Goal: Task Accomplishment & Management: Use online tool/utility

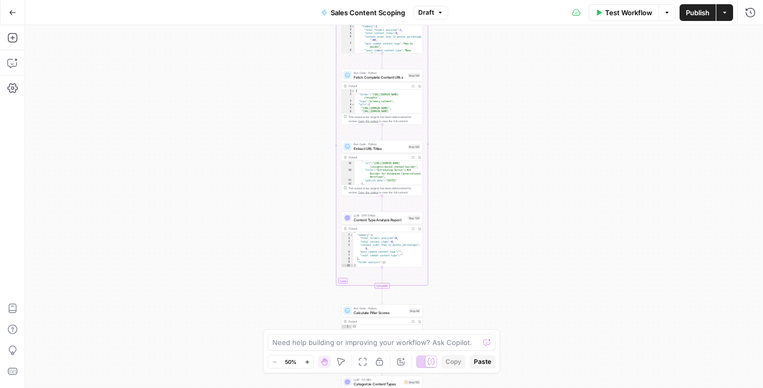
scroll to position [454, 0]
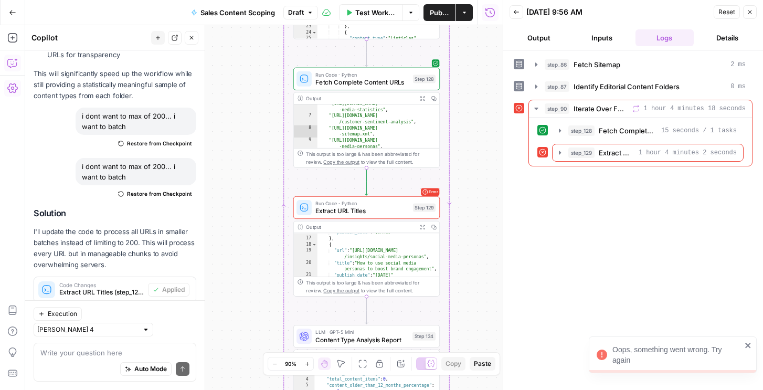
scroll to position [7496, 0]
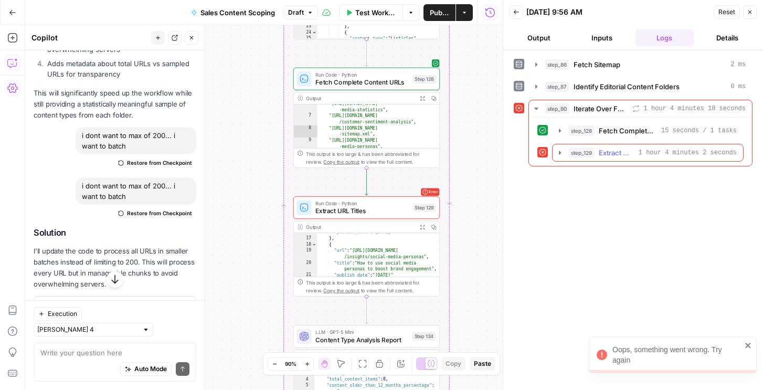
click at [632, 149] on span "Extract URL Titles" at bounding box center [617, 152] width 36 height 10
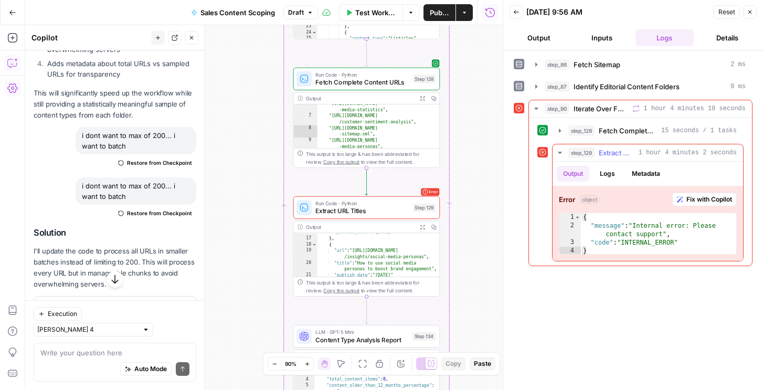
type textarea "**********"
click at [650, 244] on div "{ "message" : "Internal error: Please contact support" , "code" : "INTERNAL_ERR…" at bounding box center [658, 242] width 155 height 59
click at [686, 200] on span "Fix with Copilot" at bounding box center [709, 199] width 46 height 9
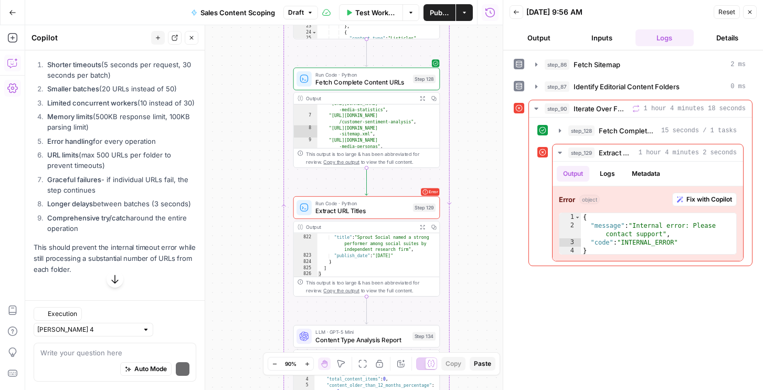
scroll to position [7886, 0]
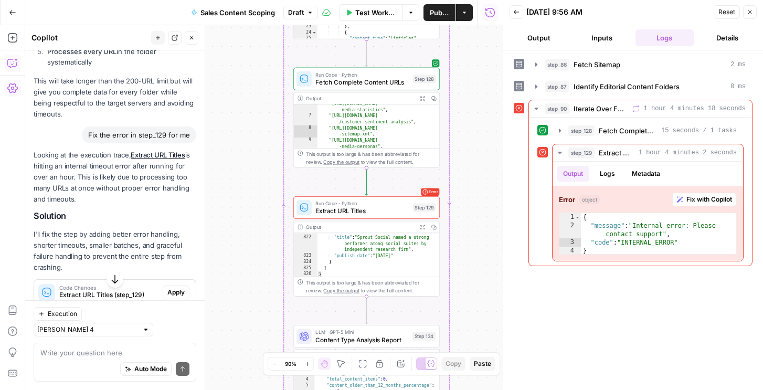
click at [56, 358] on div "Auto Mode Send" at bounding box center [114, 369] width 149 height 23
type textarea "l"
click at [147, 352] on textarea "lets add an iteration step w/i the o" at bounding box center [114, 352] width 149 height 10
click at [165, 353] on textarea "lets add an iteration step w/i the o" at bounding box center [114, 352] width 149 height 10
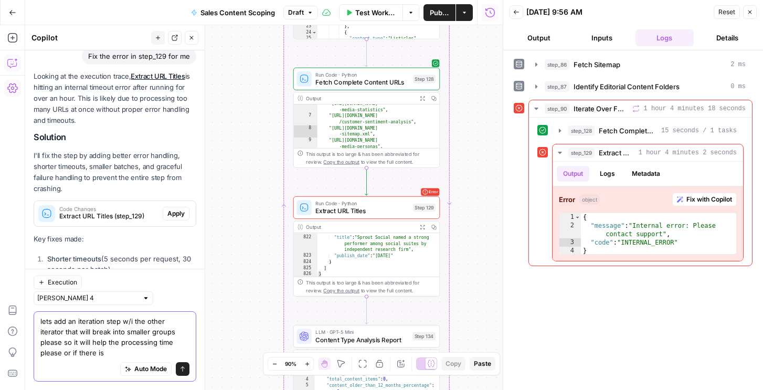
scroll to position [7976, 0]
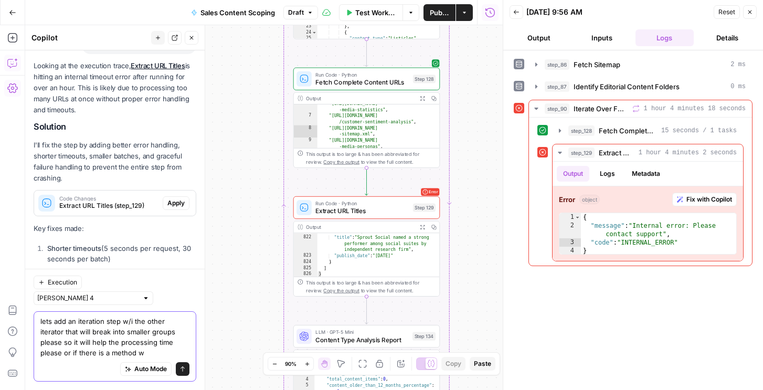
drag, startPoint x: 132, startPoint y: 340, endPoint x: 142, endPoint y: 364, distance: 26.6
click at [142, 364] on div "lets add an iteration step w/i the other iterator that will break into smaller …" at bounding box center [115, 346] width 163 height 70
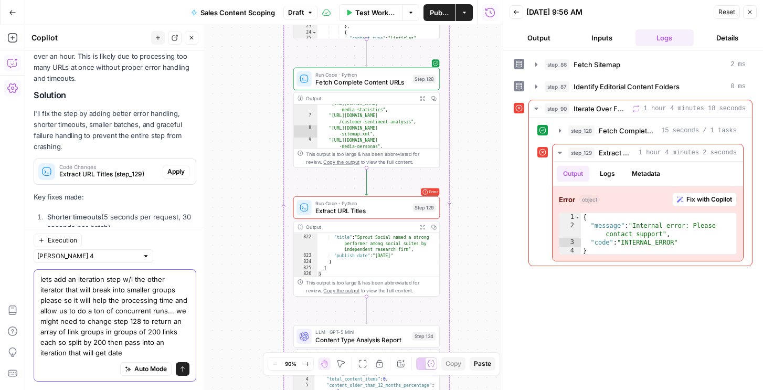
scroll to position [8018, 0]
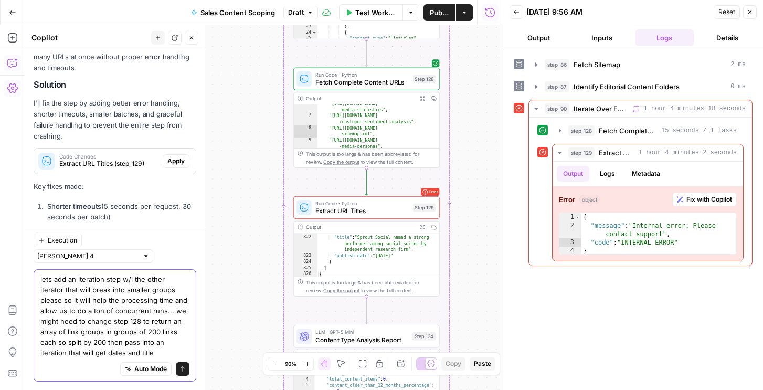
type textarea "lets add an iteration step w/i the other iterator that will break into smaller …"
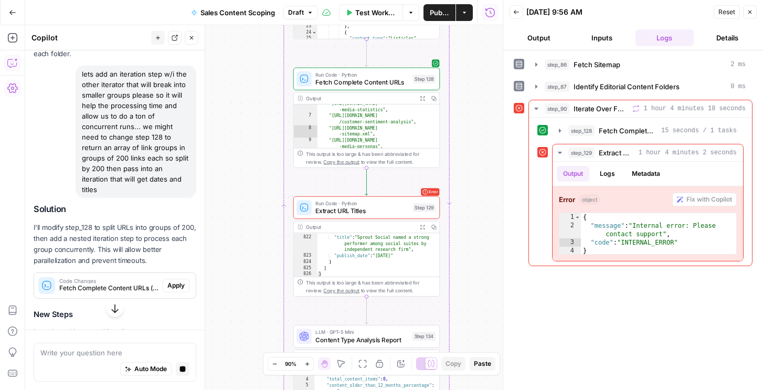
scroll to position [9315, 0]
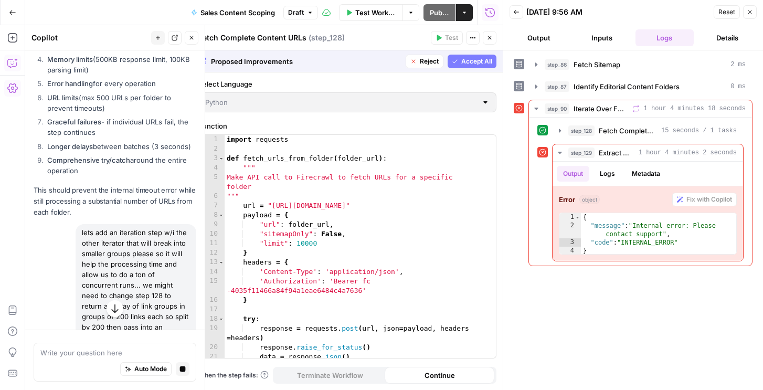
click at [462, 60] on span "Accept All" at bounding box center [476, 61] width 31 height 9
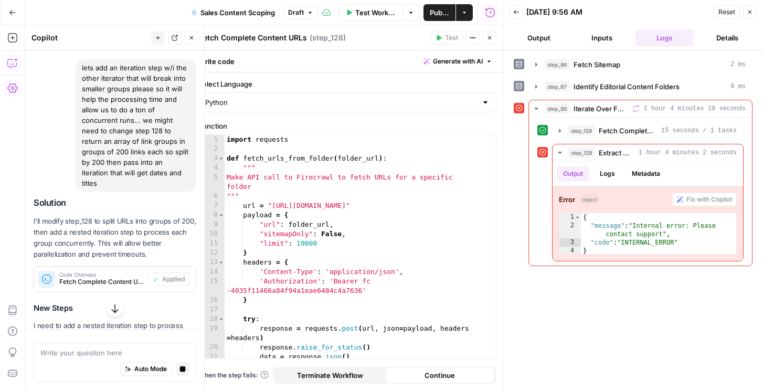
scroll to position [9512, 0]
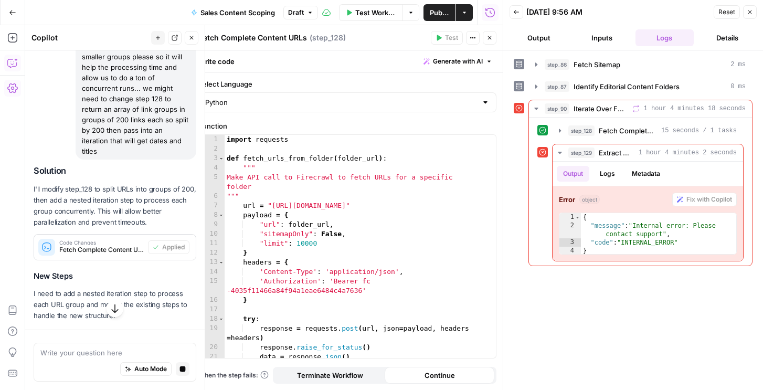
click at [165, 386] on span "Add Step" at bounding box center [170, 390] width 27 height 9
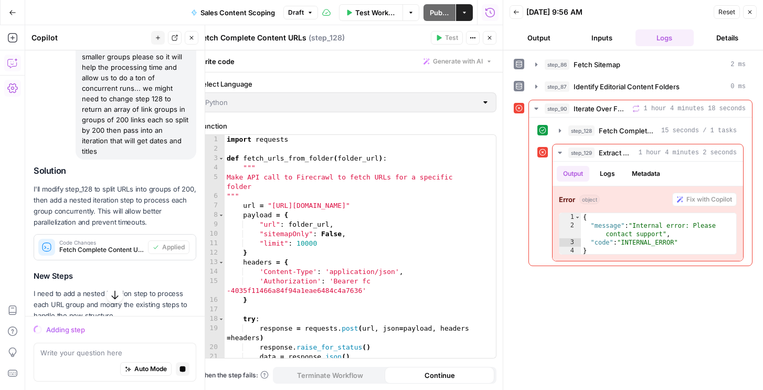
scroll to position [9578, 0]
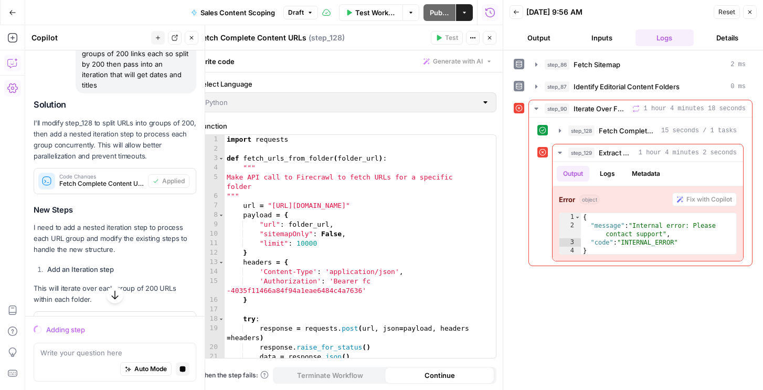
click at [754, 15] on button "Close" at bounding box center [750, 12] width 14 height 14
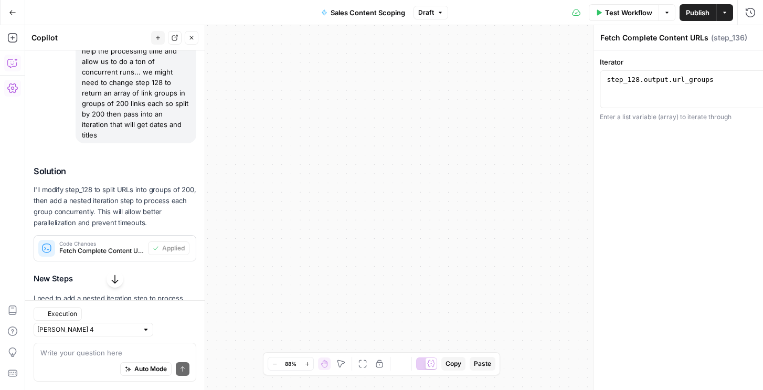
type textarea "Process URL Groups"
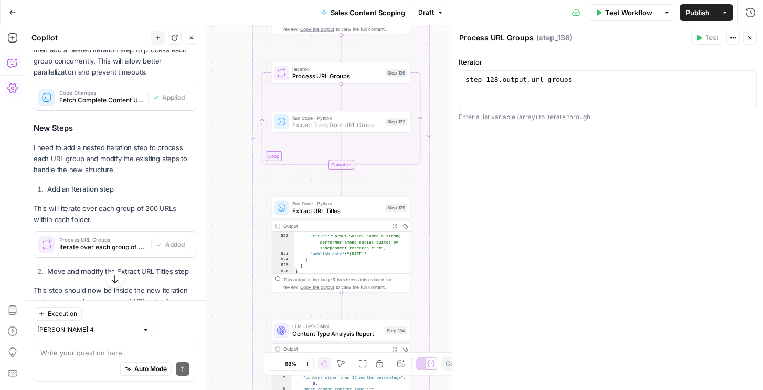
click at [159, 320] on button "Add Step" at bounding box center [171, 327] width 37 height 14
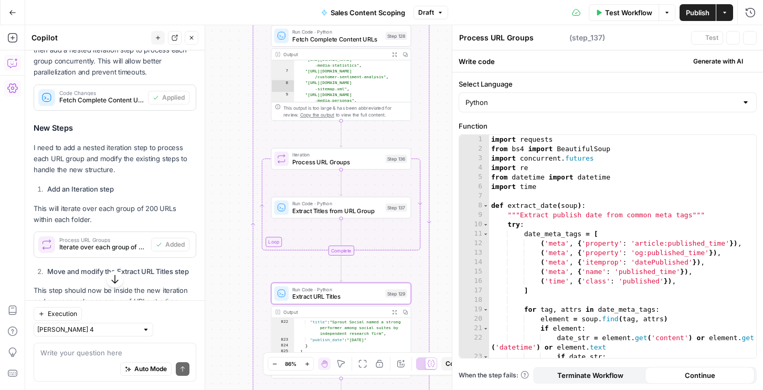
type textarea "Extract Titles from URL Group"
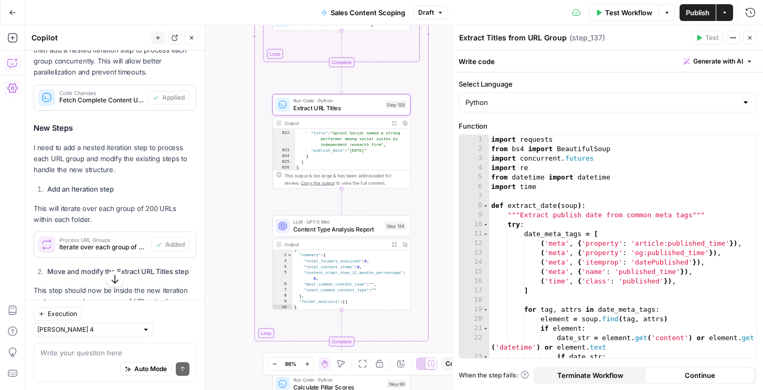
click at [166, 355] on span "Delete Step" at bounding box center [167, 359] width 35 height 9
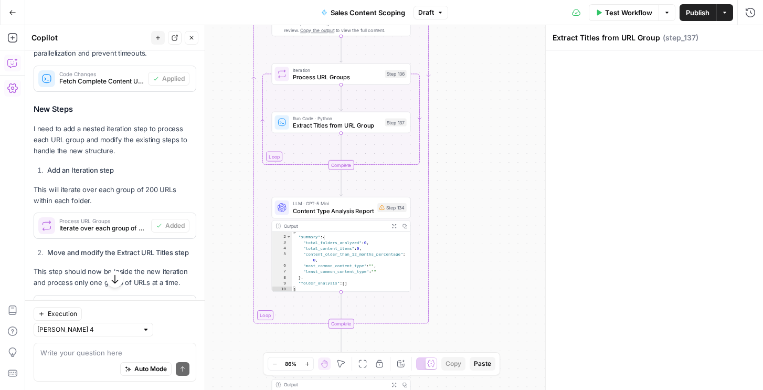
scroll to position [8578, 0]
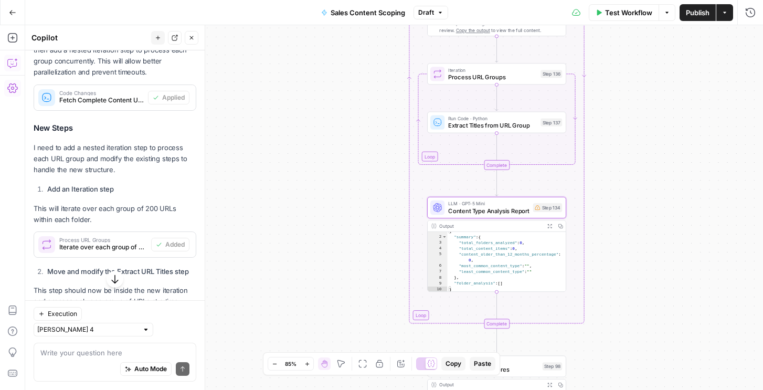
click at [153, 389] on span "Content Type Analysis Report (step_134)" at bounding box center [108, 394] width 99 height 9
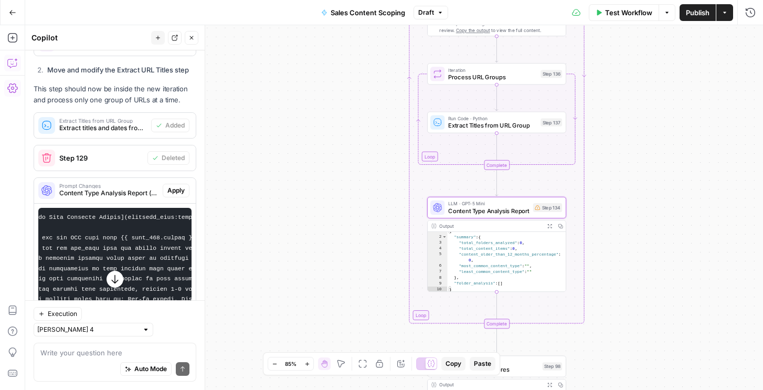
scroll to position [0, 131]
click at [486, 208] on span "Content Type Analysis Report" at bounding box center [488, 210] width 81 height 9
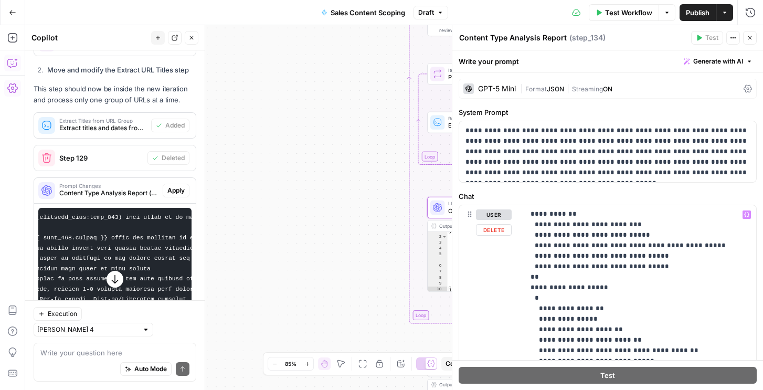
scroll to position [329, 0]
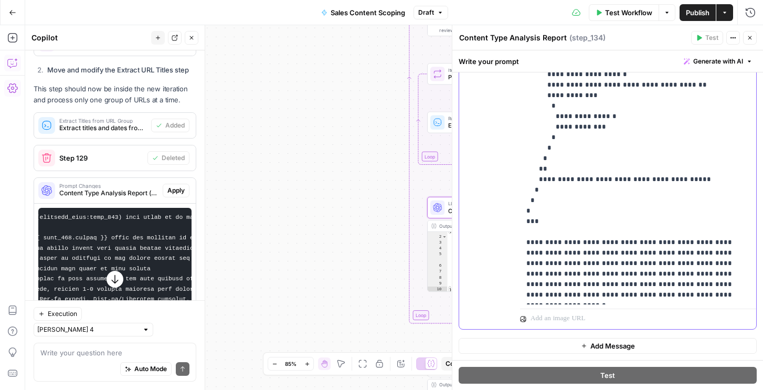
click at [752, 37] on icon "button" at bounding box center [750, 38] width 6 height 6
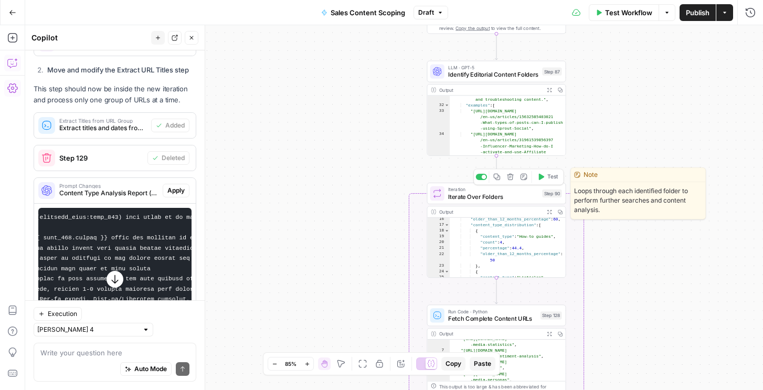
click at [547, 179] on span "Test" at bounding box center [552, 177] width 11 height 8
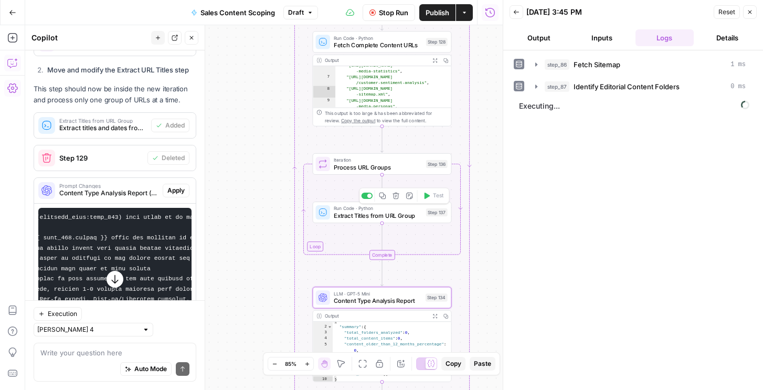
click at [375, 214] on span "Extract Titles from URL Group" at bounding box center [378, 215] width 89 height 9
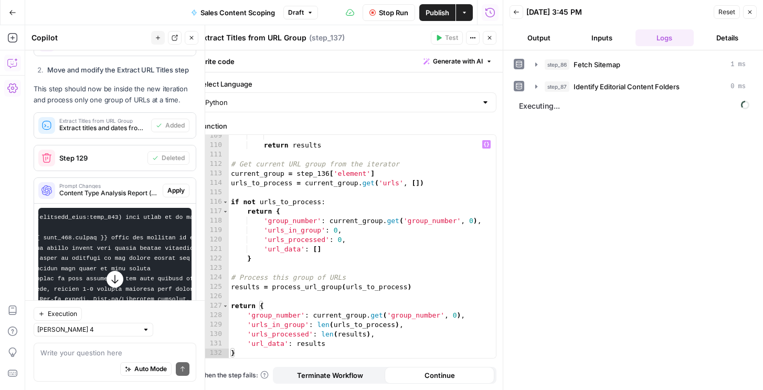
scroll to position [1128, 0]
click at [543, 111] on span "step_90" at bounding box center [555, 108] width 25 height 10
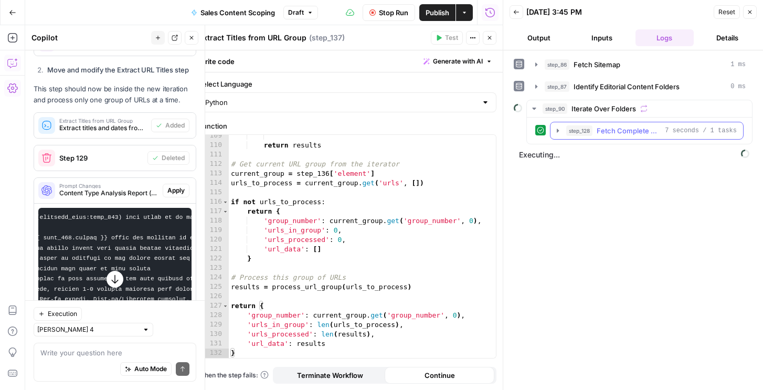
click at [555, 135] on button "step_128 Fetch Complete Content URLs 7 seconds / 1 tasks" at bounding box center [646, 130] width 193 height 17
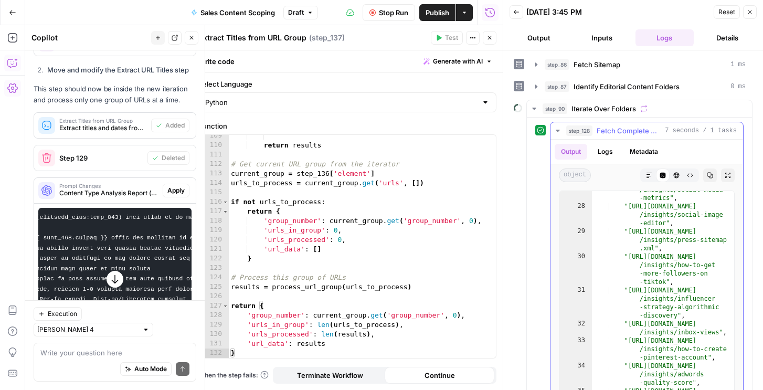
scroll to position [173, 0]
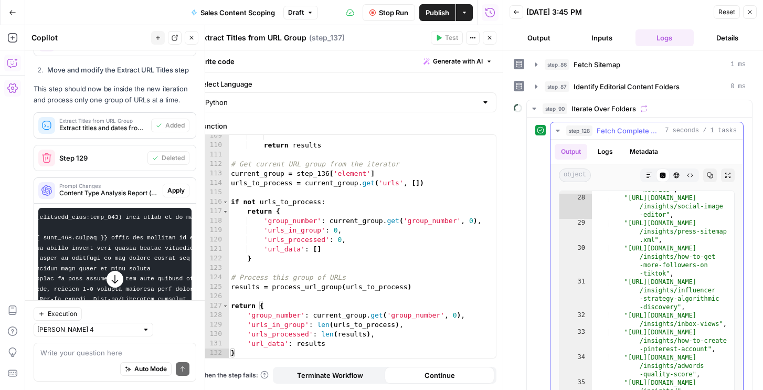
click at [490, 37] on icon "button" at bounding box center [490, 38] width 4 height 4
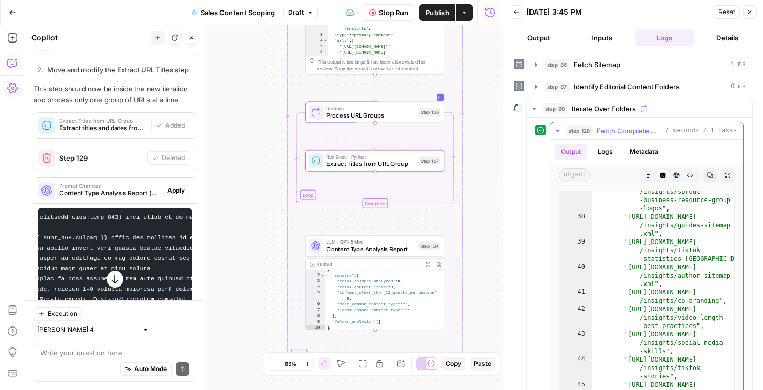
scroll to position [250, 0]
click at [567, 124] on button "step_128 Fetch Complete Content URLs 7 seconds / 1 tasks" at bounding box center [646, 130] width 193 height 17
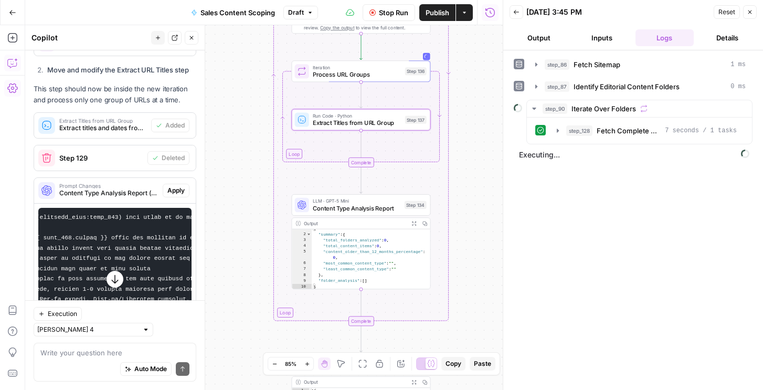
click at [348, 130] on div "Run Code · Python Extract Titles from URL Group Step 137 Copy step Delete step …" at bounding box center [361, 120] width 139 height 22
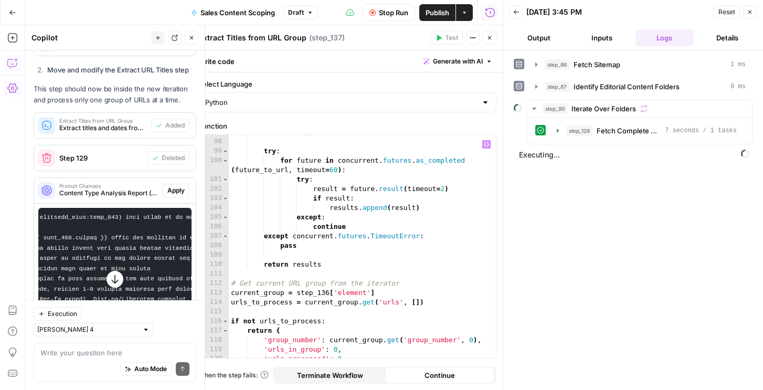
scroll to position [888, 0]
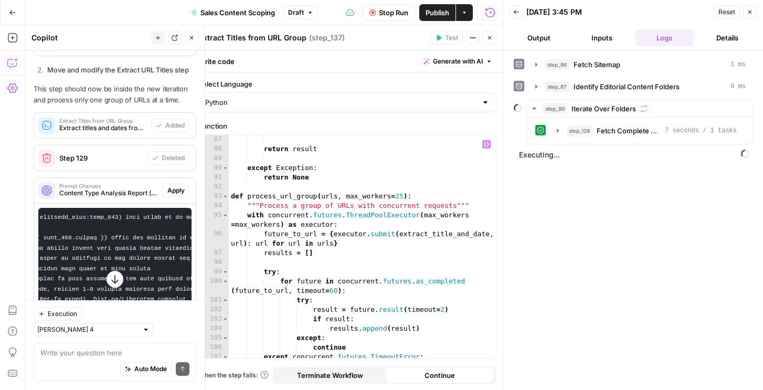
click at [344, 227] on div "result [ 'publish_date' ] = publish_date return result except Exception : retur…" at bounding box center [362, 246] width 267 height 242
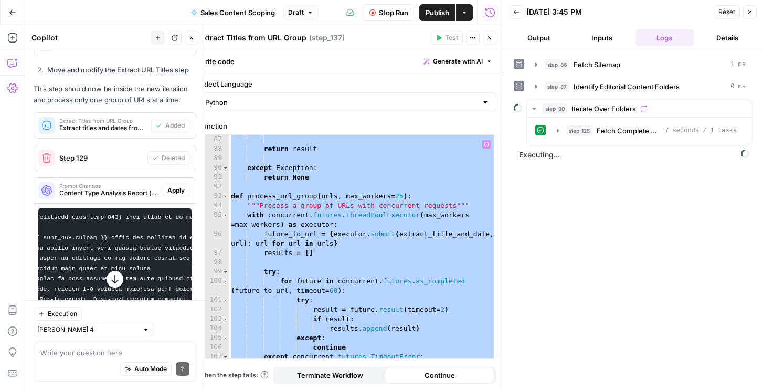
type textarea "**********"
click at [638, 160] on button "step_136 Process URL Groups" at bounding box center [645, 152] width 195 height 17
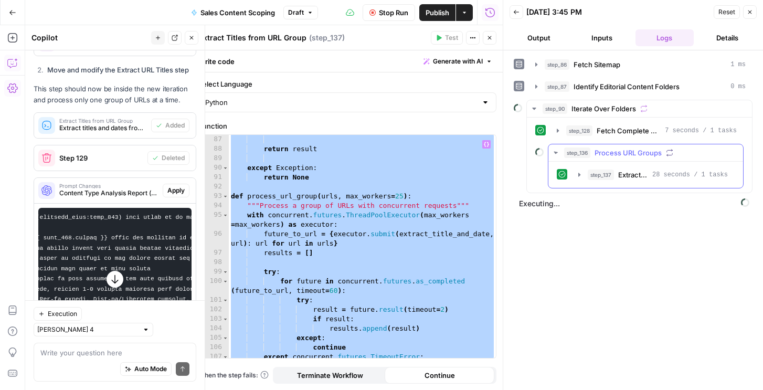
click at [631, 159] on button "step_136 Process URL Groups" at bounding box center [645, 152] width 195 height 17
click at [630, 178] on span "Extract Titles from URL Group" at bounding box center [633, 175] width 30 height 10
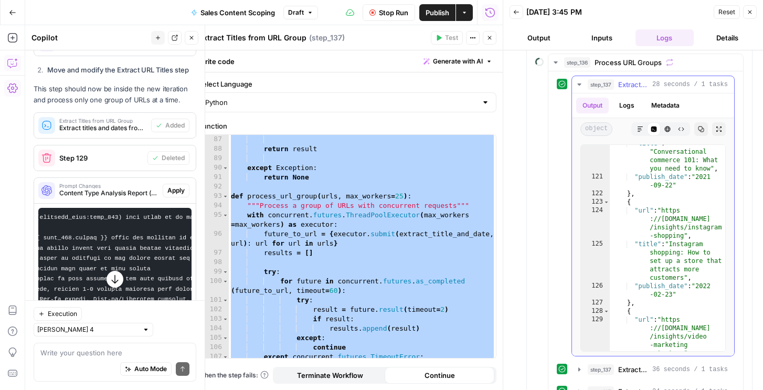
scroll to position [2973, 0]
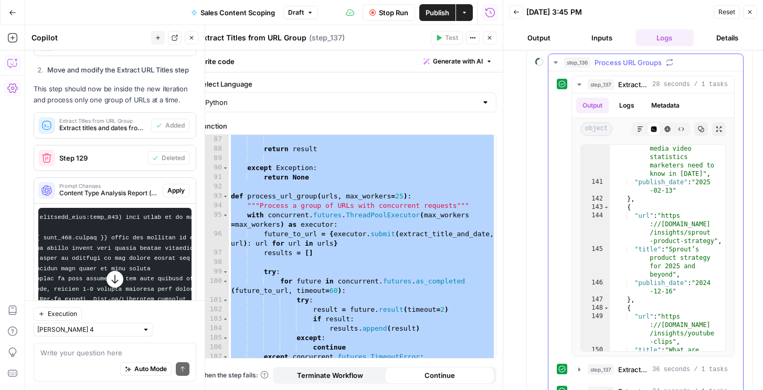
click at [642, 81] on span "Extract Titles from URL Group" at bounding box center [633, 84] width 30 height 10
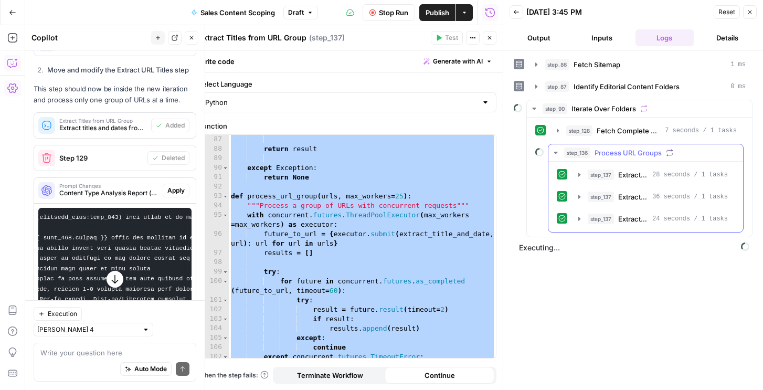
scroll to position [0, 0]
click at [627, 214] on span "Extract Titles from URL Group" at bounding box center [633, 219] width 30 height 10
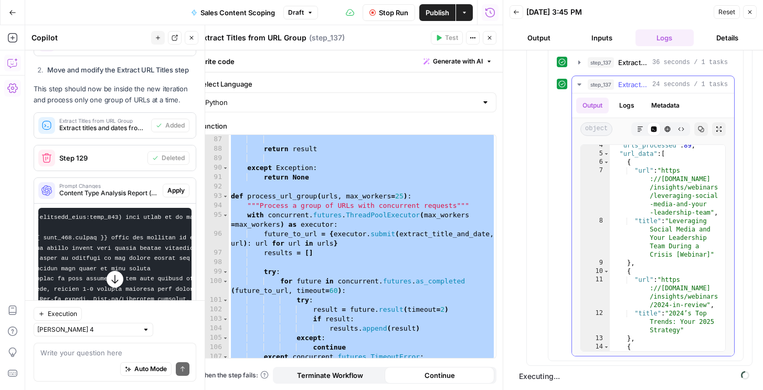
scroll to position [30, 0]
type textarea "**********"
click at [647, 226] on div ""urls_processed" : 89 , "url_data" : [ { "url" : "https ://sproutsocial.com /in…" at bounding box center [667, 268] width 115 height 257
click at [360, 218] on div "result [ 'publish_date' ] = publish_date return result except Exception : retur…" at bounding box center [362, 246] width 267 height 242
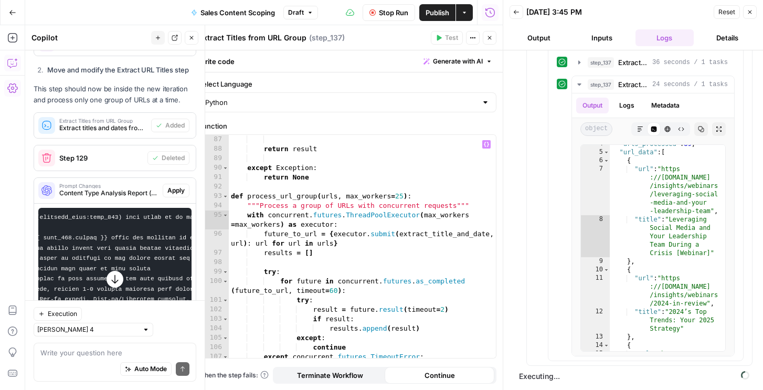
type textarea "**********"
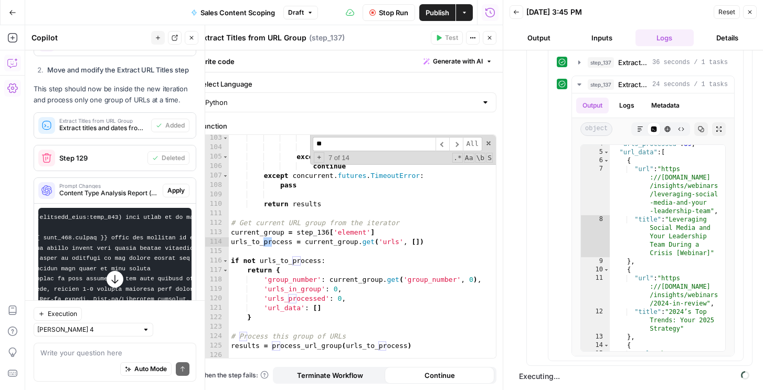
scroll to position [1069, 0]
type input "*********"
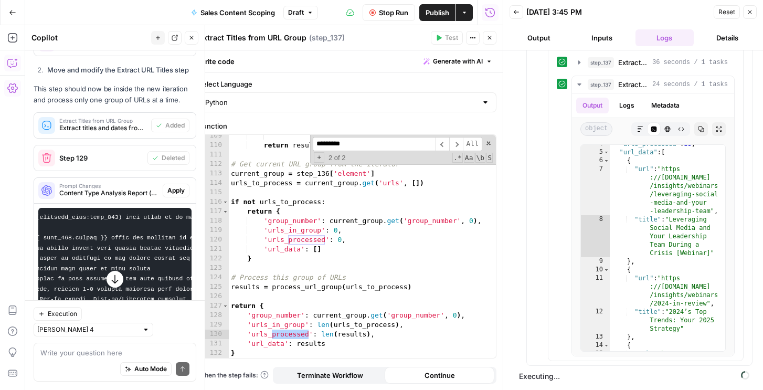
scroll to position [1128, 0]
type textarea "**********"
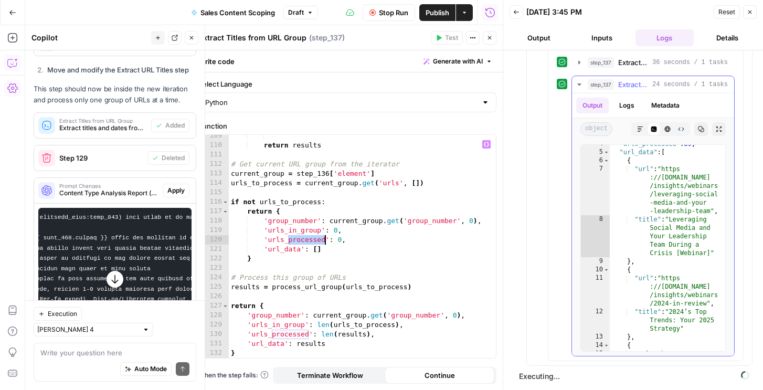
type textarea "**"
click at [660, 262] on div ""urls_processed" : 89 , "url_data" : [ { "url" : "https ://sproutsocial.com /in…" at bounding box center [667, 268] width 115 height 257
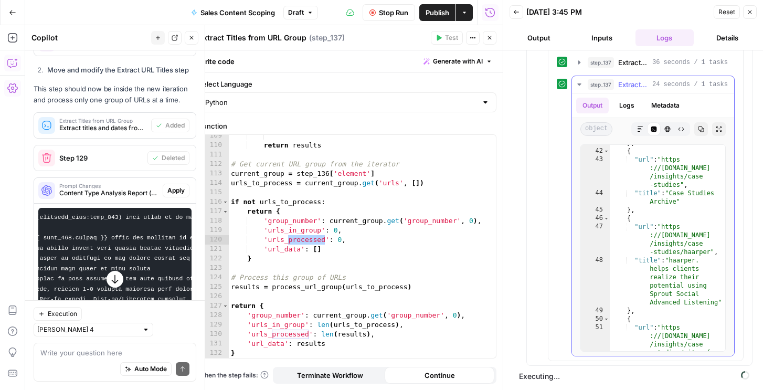
scroll to position [955, 0]
click at [622, 101] on button "Logs" at bounding box center [627, 106] width 28 height 16
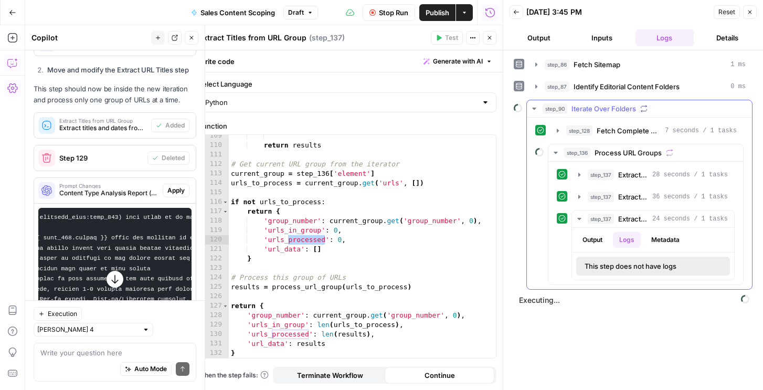
scroll to position [0, 0]
click at [587, 239] on button "Output" at bounding box center [592, 240] width 33 height 16
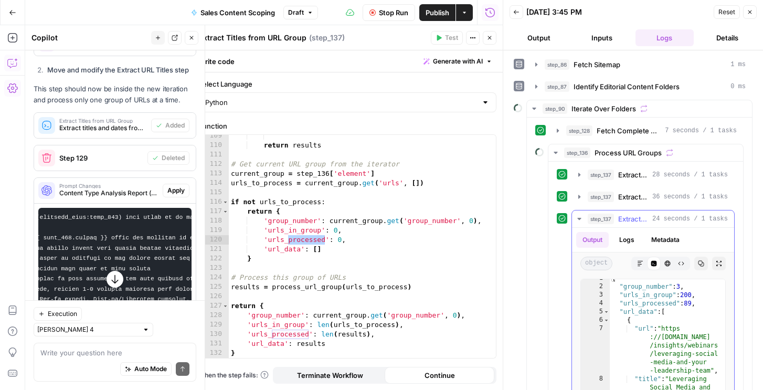
scroll to position [12, 0]
click at [395, 12] on span "Stop Run" at bounding box center [393, 12] width 29 height 10
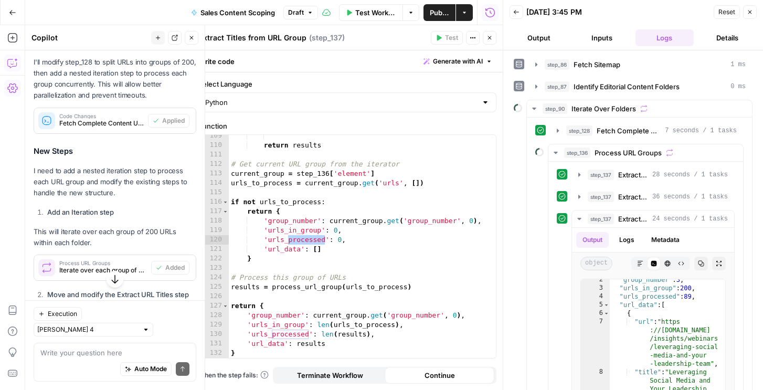
scroll to position [8558, 0]
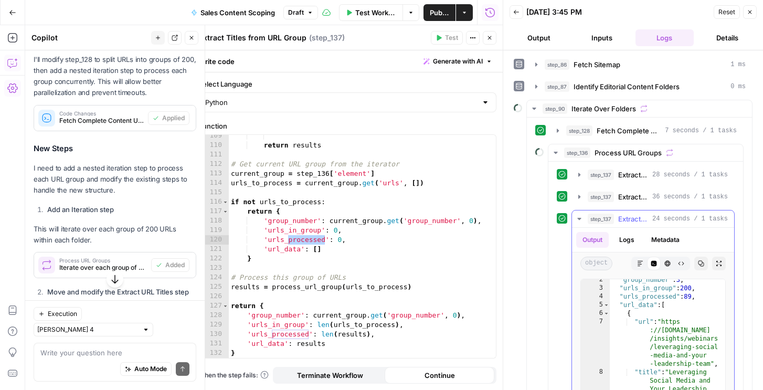
click at [588, 215] on span "step_137" at bounding box center [601, 219] width 26 height 10
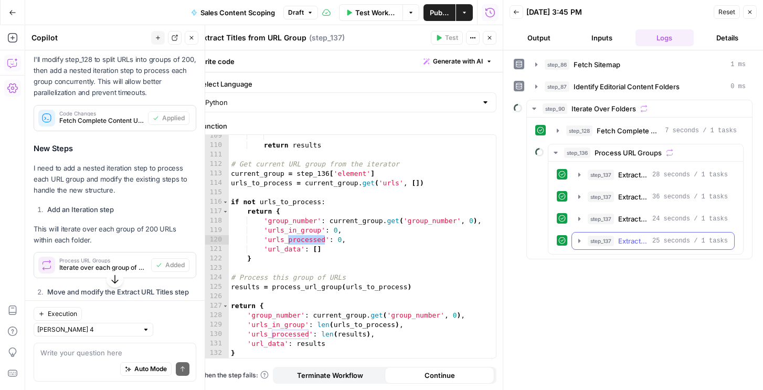
click at [581, 253] on div "step_137 Extract Titles from URL Group 28 seconds / 1 tasks step_137 Extract Ti…" at bounding box center [645, 208] width 195 height 92
click at [582, 244] on icon "button" at bounding box center [579, 241] width 8 height 8
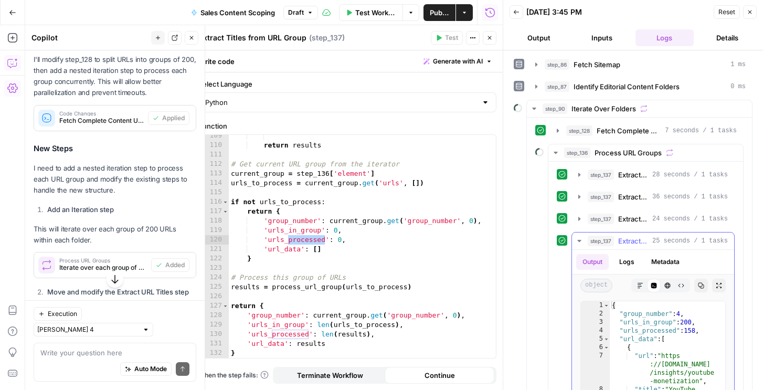
scroll to position [19, 0]
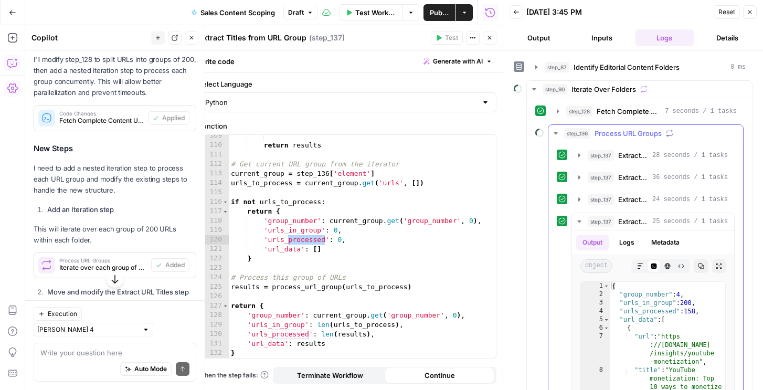
click at [562, 132] on button "step_136 Process URL Groups" at bounding box center [645, 133] width 195 height 17
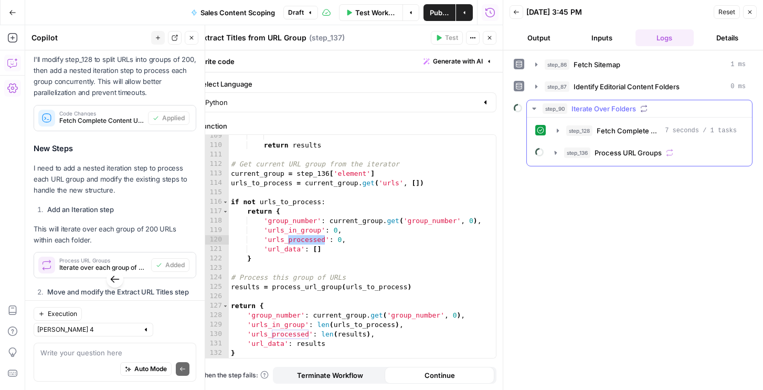
scroll to position [0, 0]
click at [751, 15] on icon "button" at bounding box center [750, 12] width 6 height 6
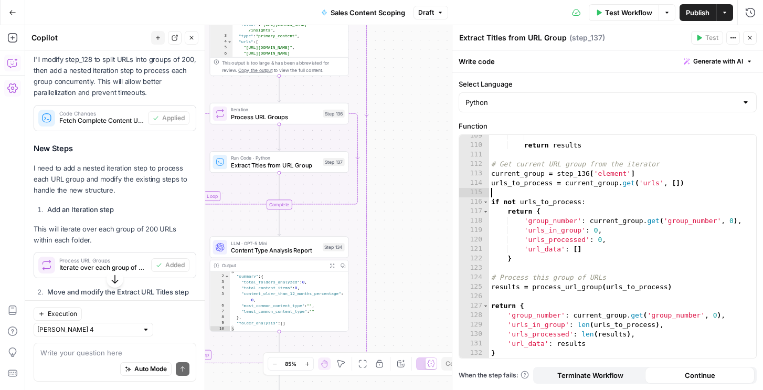
click at [599, 190] on div "return results # Get current URL group from the iterator current_group = step_1…" at bounding box center [622, 252] width 267 height 242
click at [289, 164] on span "Extract Titles from URL Group" at bounding box center [275, 165] width 89 height 9
click at [577, 208] on div "return results # Get current URL group from the iterator current_group = step_1…" at bounding box center [622, 252] width 267 height 242
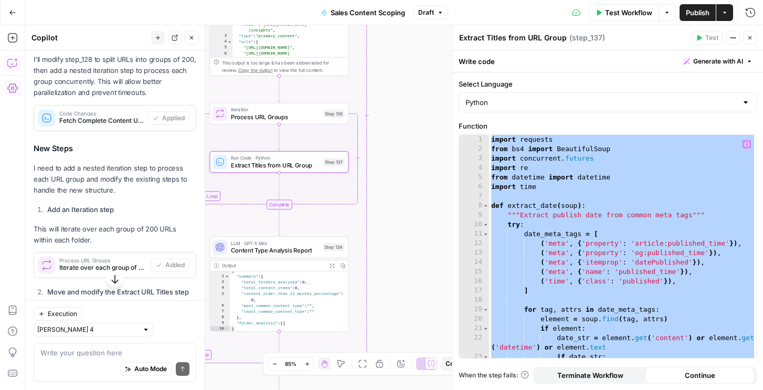
paste textarea
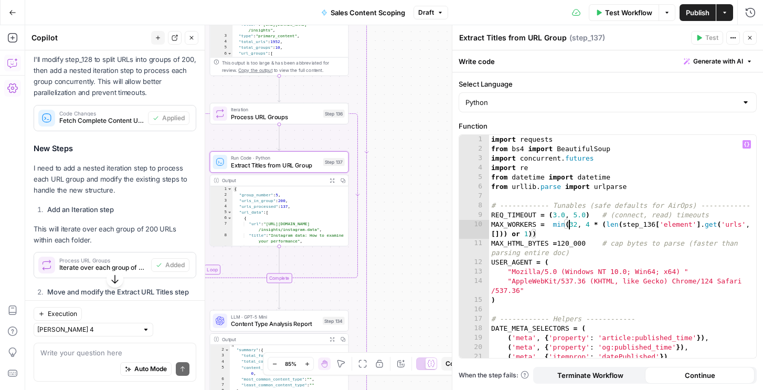
click at [569, 221] on div "import requests from bs4 import BeautifulSoup import concurrent . futures impor…" at bounding box center [622, 256] width 267 height 242
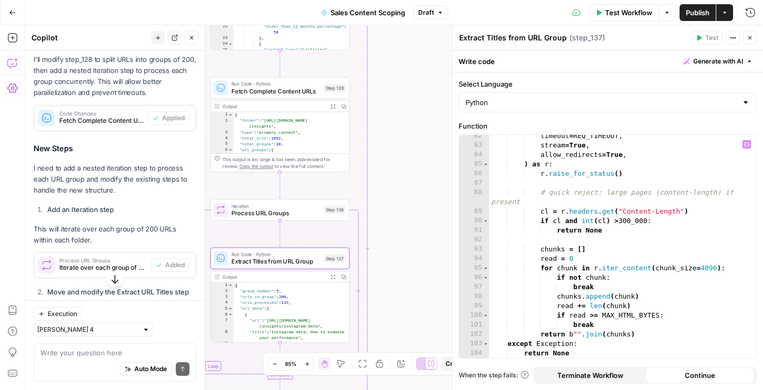
scroll to position [844, 0]
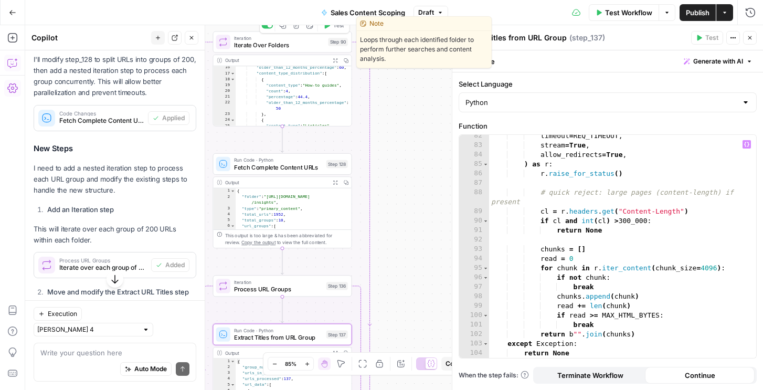
click at [334, 26] on span "Test" at bounding box center [338, 26] width 11 height 8
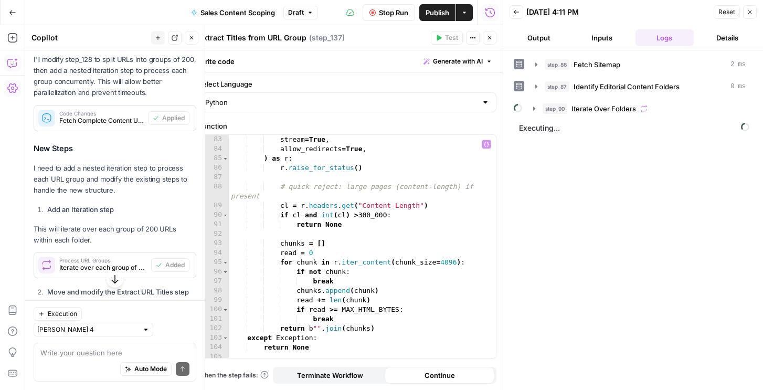
scroll to position [850, 0]
click at [534, 105] on icon "button" at bounding box center [534, 108] width 8 height 8
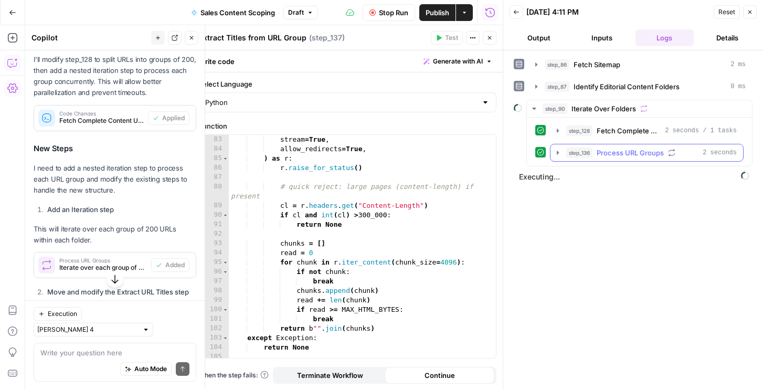
click at [564, 152] on button "step_136 Process URL Groups 2 seconds" at bounding box center [646, 152] width 193 height 17
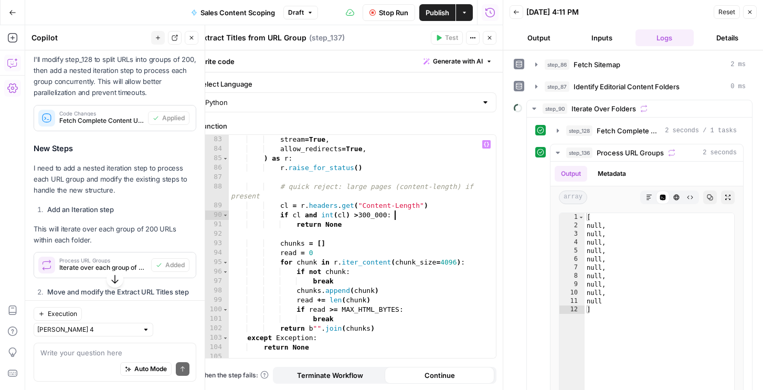
click at [443, 217] on div "timeout = REQ_TIMEOUT , stream = True , allow_redirects = True , ) as r : r . r…" at bounding box center [362, 246] width 267 height 242
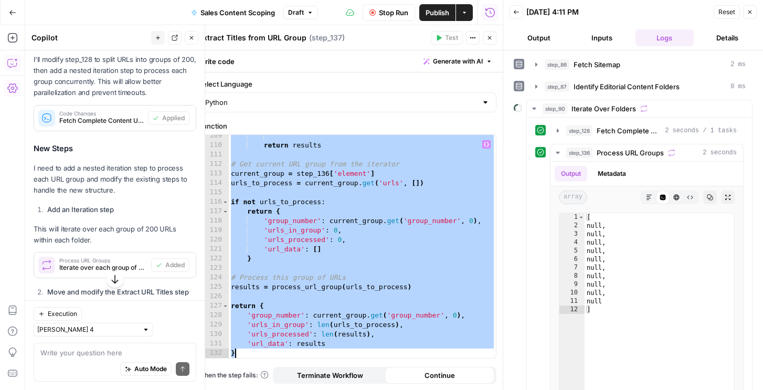
scroll to position [1128, 0]
click at [389, 235] on div "return results # Get current URL group from the iterator current_group = step_1…" at bounding box center [362, 252] width 267 height 242
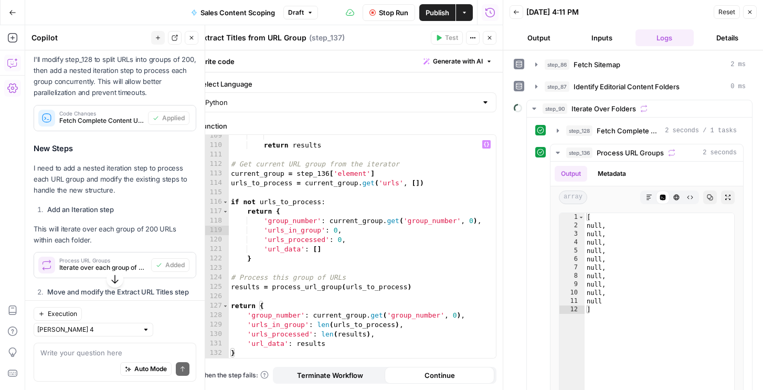
type textarea "**********"
click at [753, 13] on button "Close" at bounding box center [750, 12] width 14 height 14
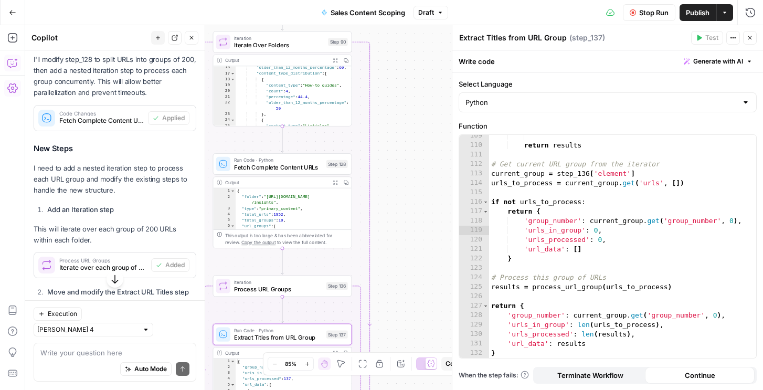
click at [753, 40] on button "Close" at bounding box center [750, 38] width 14 height 14
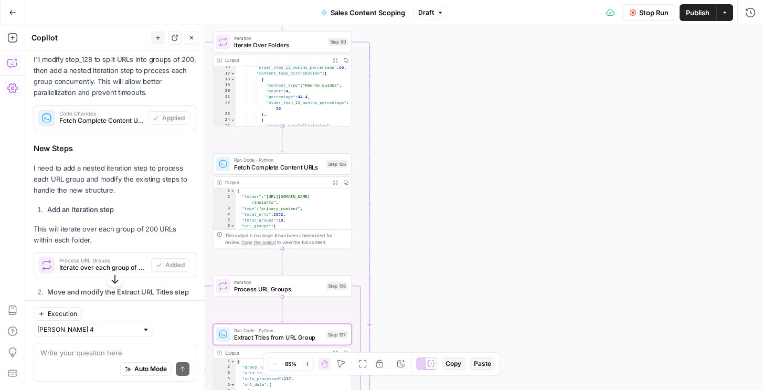
click at [657, 16] on span "Stop Run" at bounding box center [653, 12] width 29 height 10
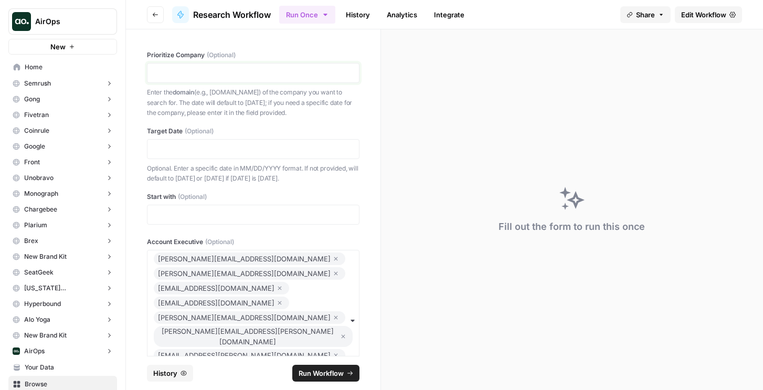
click at [205, 73] on p at bounding box center [253, 73] width 199 height 10
click at [182, 147] on p at bounding box center [253, 149] width 199 height 10
click at [321, 368] on span "Run Workflow" at bounding box center [321, 373] width 45 height 10
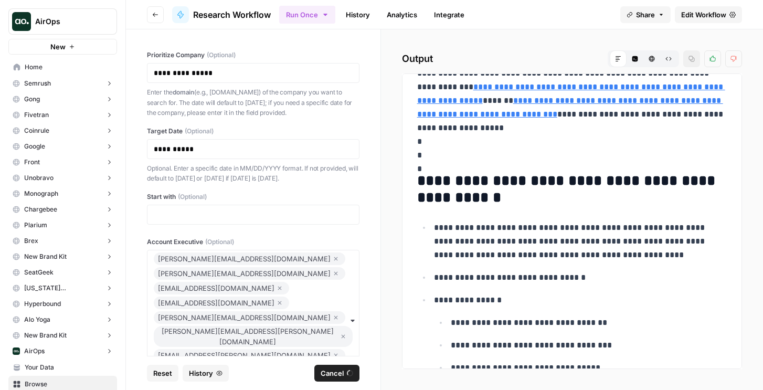
scroll to position [600, 0]
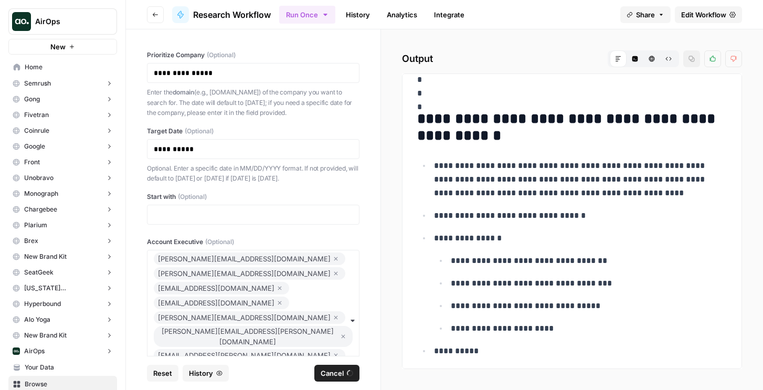
click at [333, 369] on span "Cancel" at bounding box center [332, 373] width 23 height 10
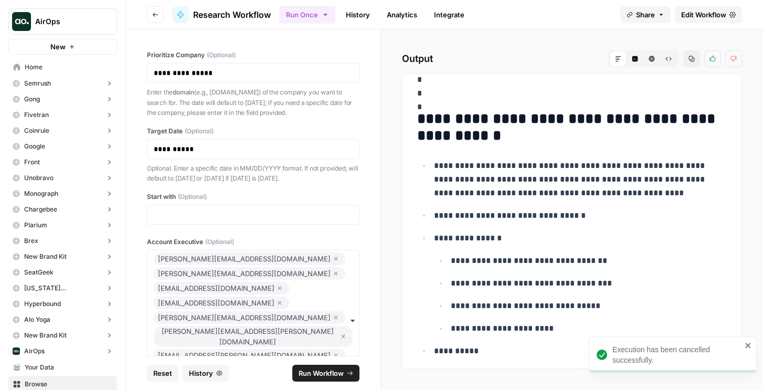
click at [707, 13] on span "Edit Workflow" at bounding box center [703, 14] width 45 height 10
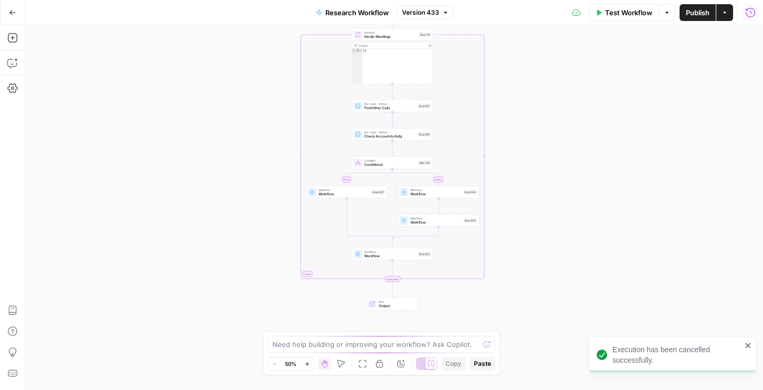
click at [745, 14] on button "Run History" at bounding box center [750, 12] width 17 height 17
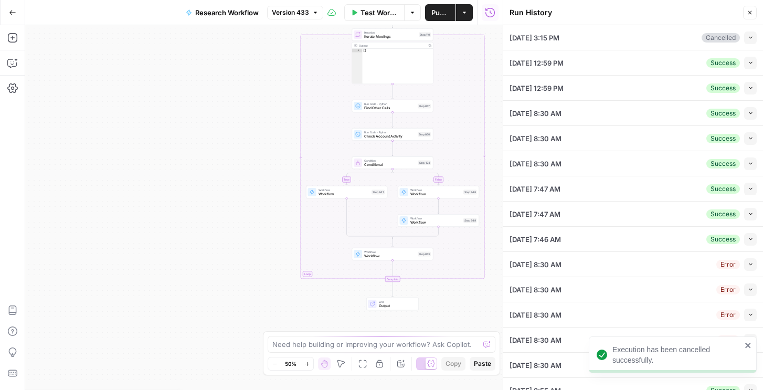
click at [754, 37] on button "Collapse" at bounding box center [750, 37] width 13 height 13
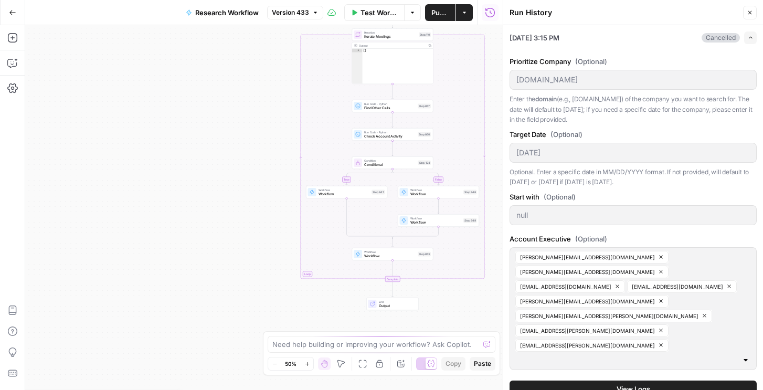
click at [578, 380] on button "View Logs" at bounding box center [633, 388] width 247 height 17
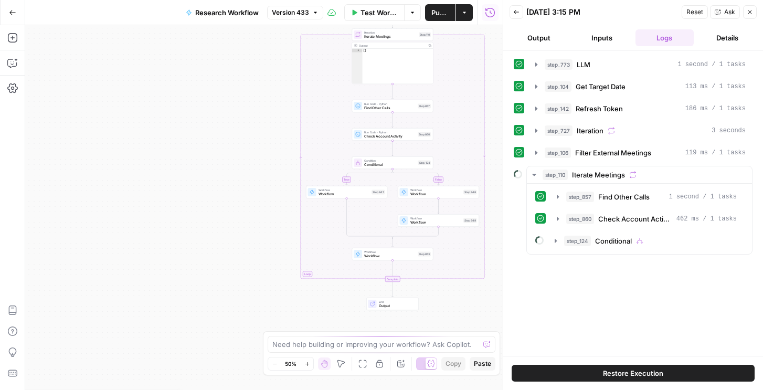
click at [595, 374] on button "Restore Execution" at bounding box center [633, 373] width 243 height 17
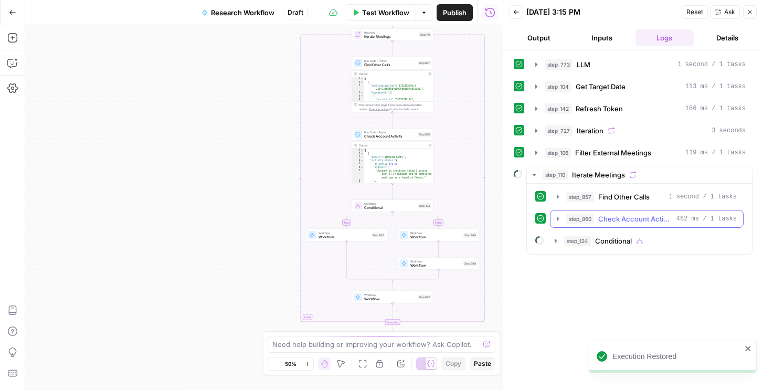
click at [595, 218] on div "step_860 Check Account Activity 462 ms / 1 tasks" at bounding box center [651, 219] width 171 height 10
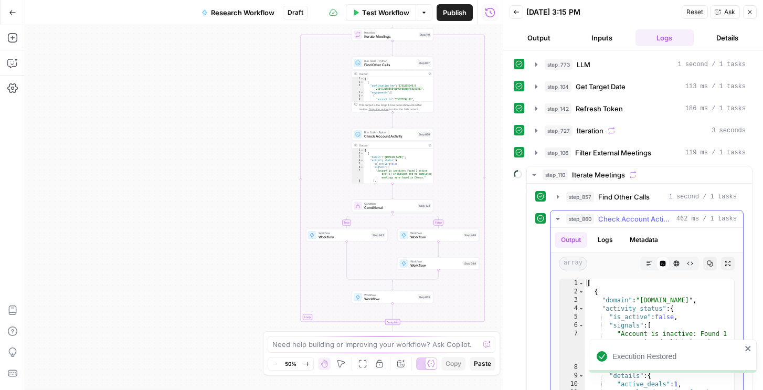
scroll to position [130, 0]
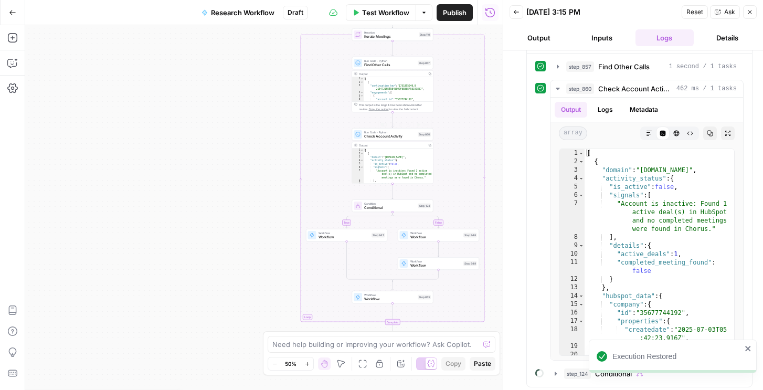
click at [409, 134] on span "Check Account Activity" at bounding box center [389, 136] width 51 height 5
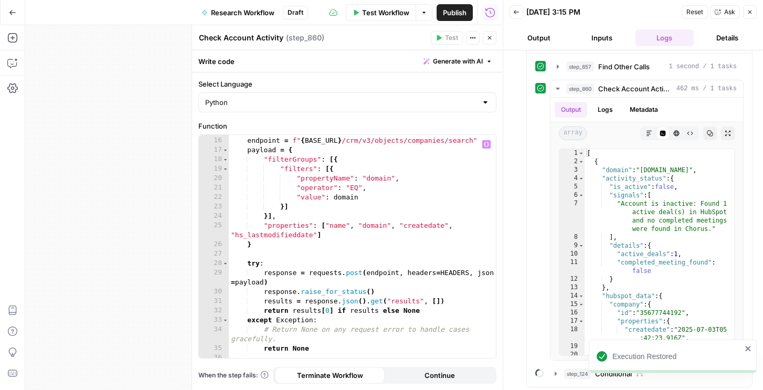
scroll to position [299, 0]
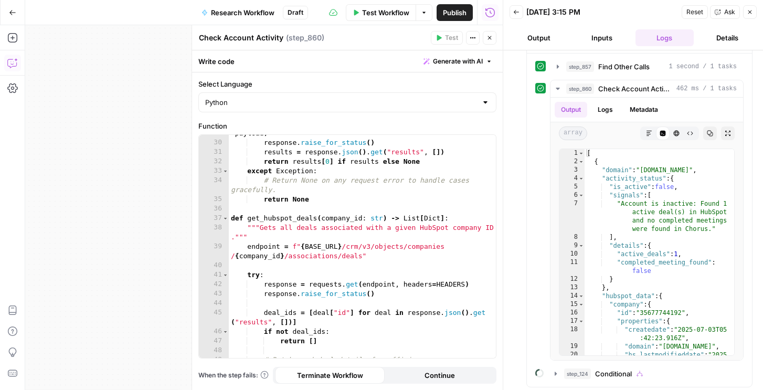
click at [11, 64] on icon "button" at bounding box center [11, 64] width 3 height 1
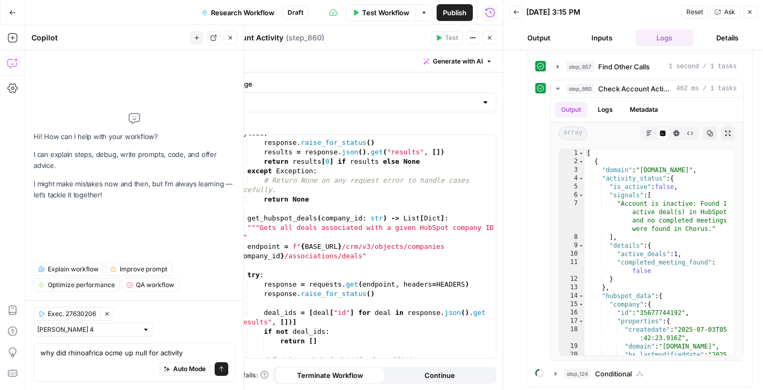
type textarea "why did rhinoafrica ocme up null for activity"
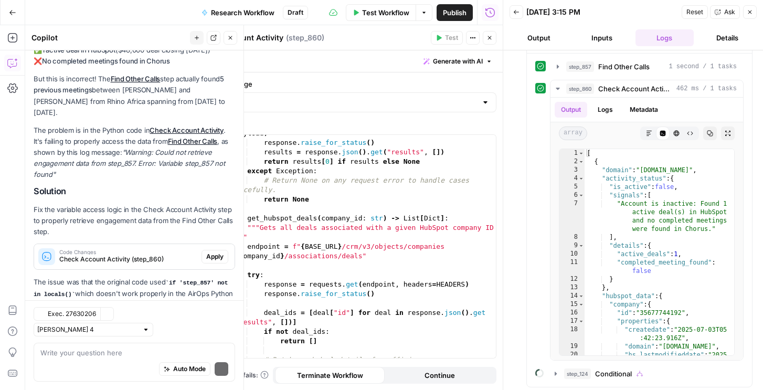
scroll to position [183, 0]
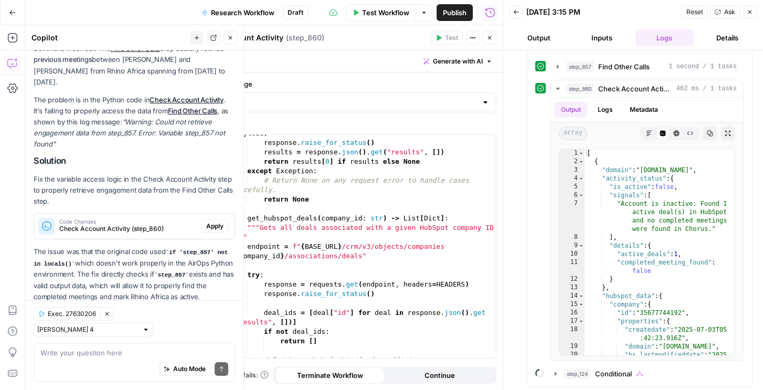
click at [213, 221] on span "Apply" at bounding box center [214, 225] width 17 height 9
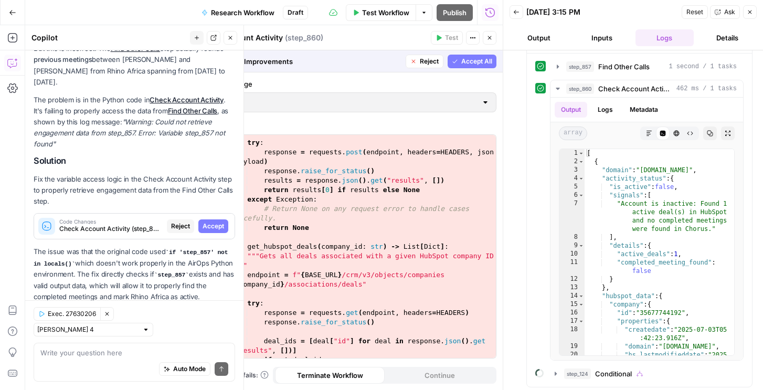
scroll to position [0, 0]
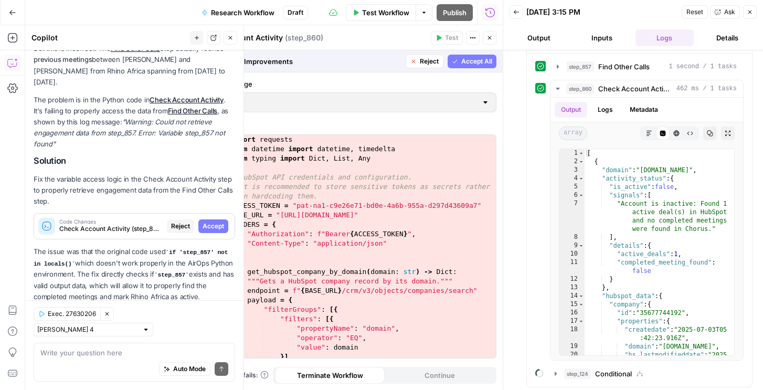
click at [129, 224] on span "Check Account Activity (step_860)" at bounding box center [110, 228] width 103 height 9
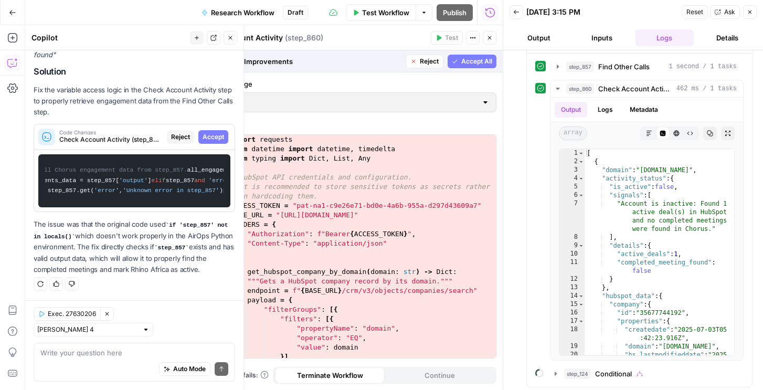
scroll to position [0, 175]
drag, startPoint x: 51, startPoint y: 73, endPoint x: 234, endPoint y: 238, distance: 246.0
click at [234, 238] on div "Looking at the execution trace, Rhino Africa came up as inactive because of a b…" at bounding box center [135, 80] width 202 height 390
copy div "# Safely retrieve all Chorus engagement data from step_857. all_engagements_dat…"
click at [187, 172] on code "# Safely retrieve all Chorus engagement data from step_857. all_engagements_dat…" at bounding box center [134, 181] width 178 height 43
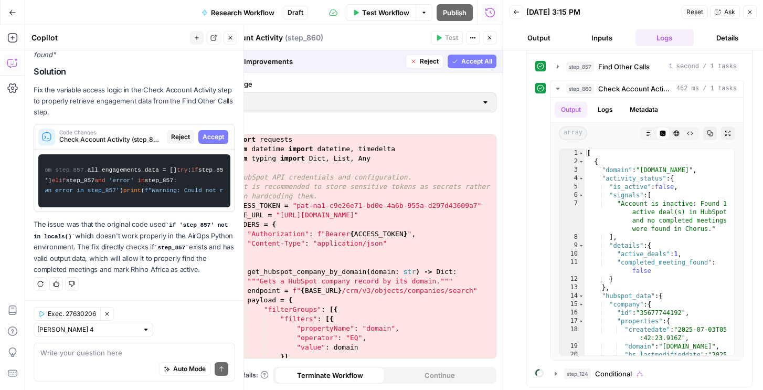
scroll to position [0, 0]
drag, startPoint x: 197, startPoint y: 204, endPoint x: 36, endPoint y: 70, distance: 209.4
click at [36, 150] on div "# Safely retrieve all Chorus engagement data from step_857. all_engagements_dat…" at bounding box center [134, 180] width 200 height 61
copy code "# Safely retrieve all Chorus engagement data from step_857. all_engagements_dat…"
click at [179, 160] on code "# Safely retrieve all Chorus engagement data from step_857. all_engagements_dat…" at bounding box center [134, 181] width 178 height 43
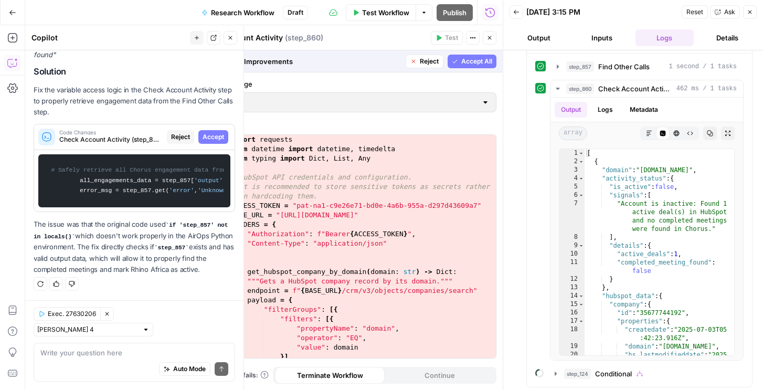
click at [338, 186] on div "1 2 3 4 5 6 7 8 9 10 11 12 13 14 15 16 17 18 19 20 21 22 23 24 import requests …" at bounding box center [347, 246] width 297 height 223
click at [427, 62] on span "Reject" at bounding box center [429, 61] width 19 height 9
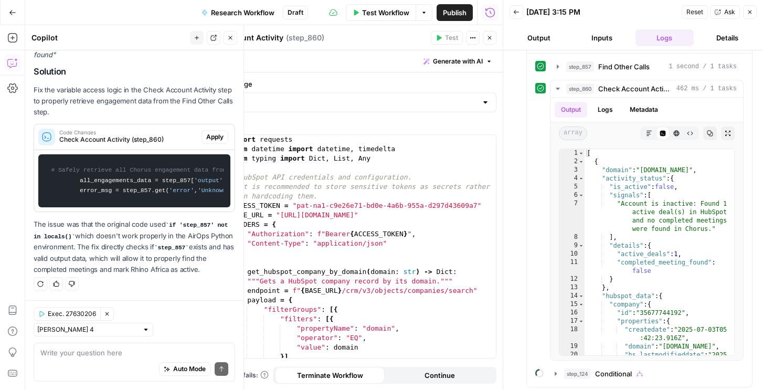
type textarea "**********"
click at [332, 197] on div "import requests from datetime import datetime , timedelta from typing import Di…" at bounding box center [362, 256] width 267 height 242
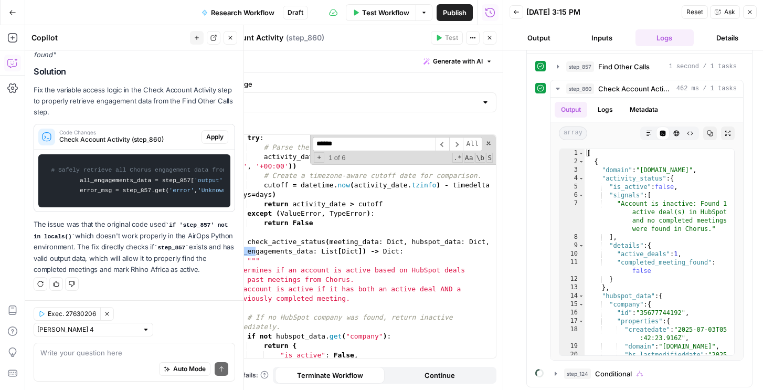
scroll to position [757, 0]
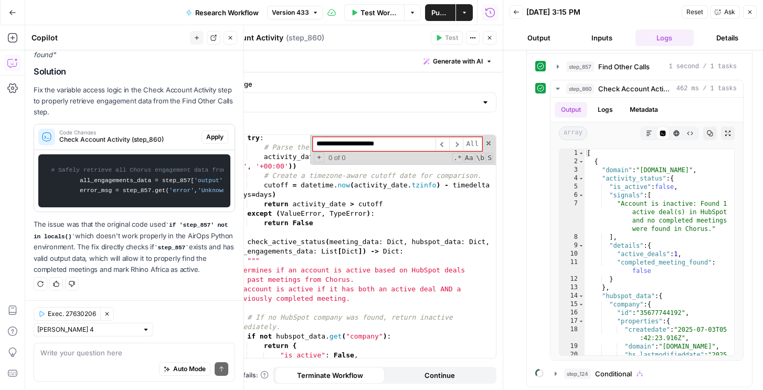
type input "**********"
click at [118, 358] on div "Auto Mode Send" at bounding box center [134, 369] width 188 height 23
type textarea "give whole code"
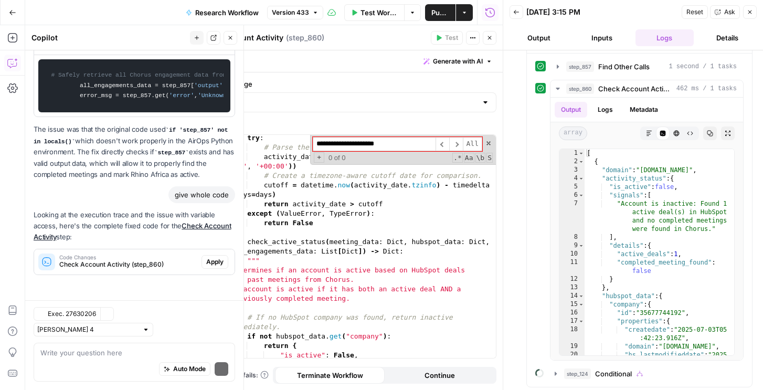
scroll to position [452, 0]
click at [213, 267] on span "Apply" at bounding box center [214, 261] width 17 height 9
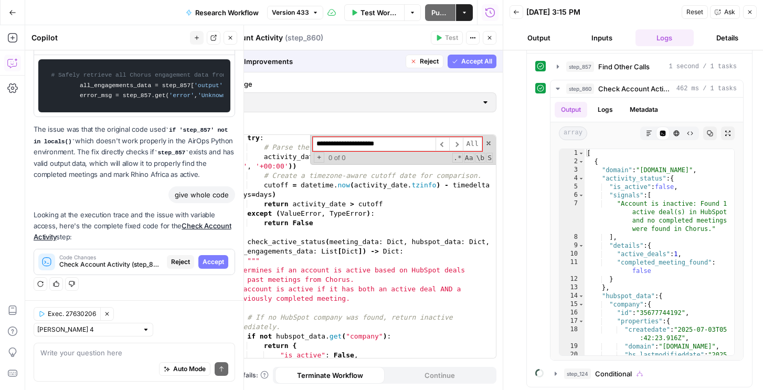
click at [474, 63] on span "Accept All" at bounding box center [476, 61] width 31 height 9
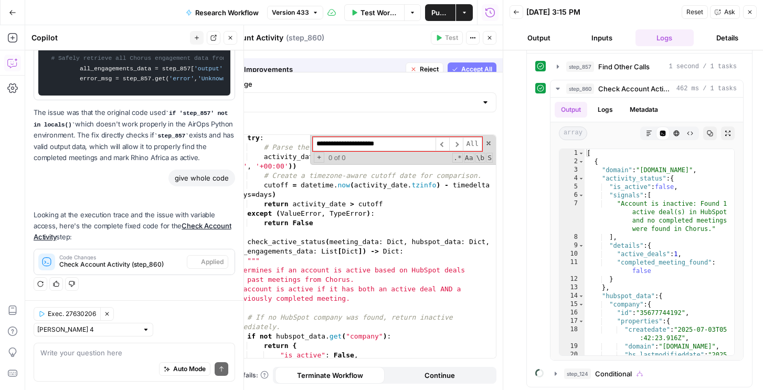
scroll to position [486, 0]
click at [488, 142] on span at bounding box center [488, 143] width 7 height 7
type textarea "**********"
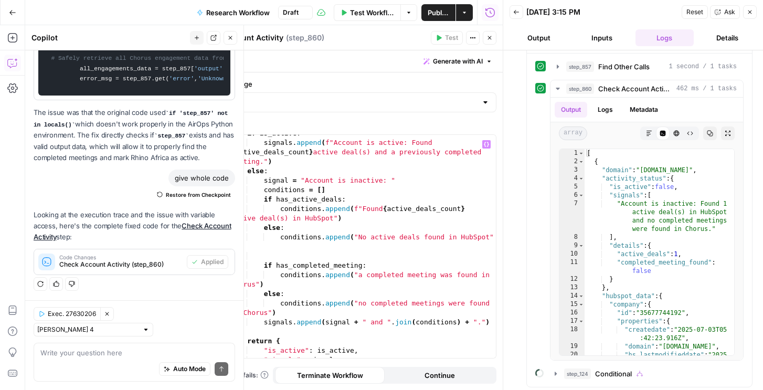
scroll to position [1650, 0]
click at [751, 9] on icon "button" at bounding box center [750, 12] width 6 height 6
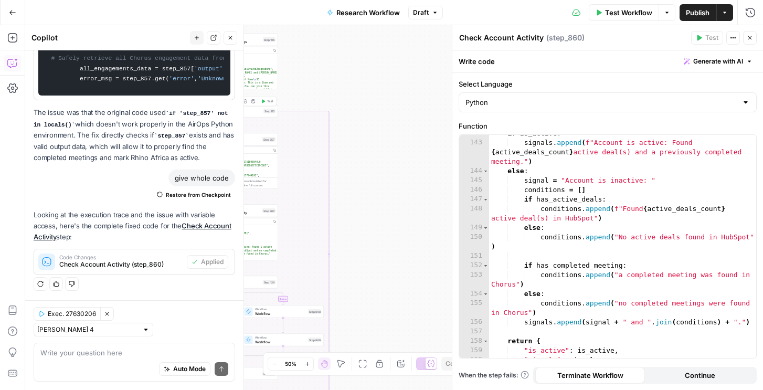
click at [264, 102] on icon "button" at bounding box center [263, 101] width 3 height 4
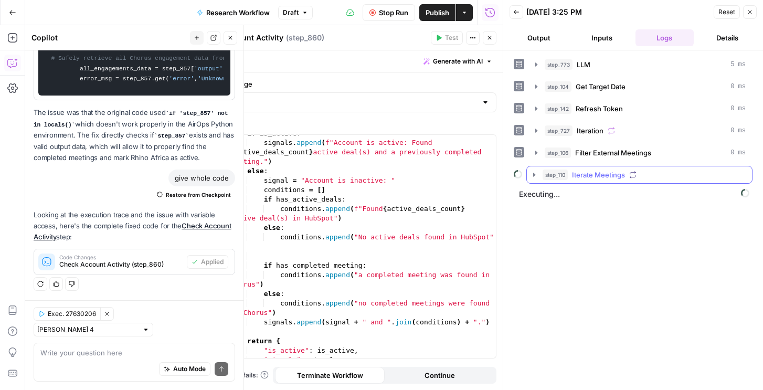
click at [549, 171] on span "step_110" at bounding box center [555, 175] width 25 height 10
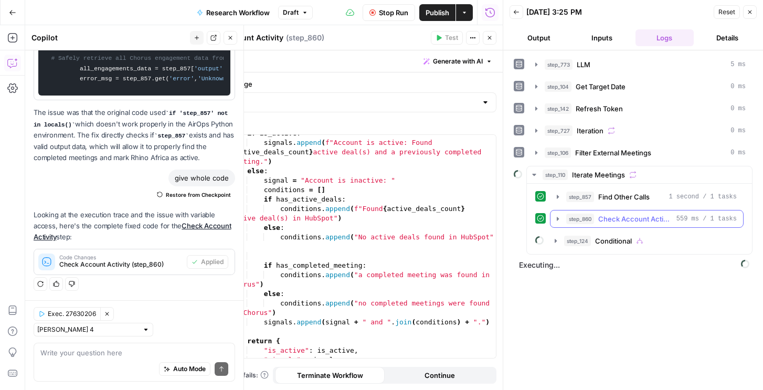
click at [571, 218] on span "step_860" at bounding box center [580, 219] width 28 height 10
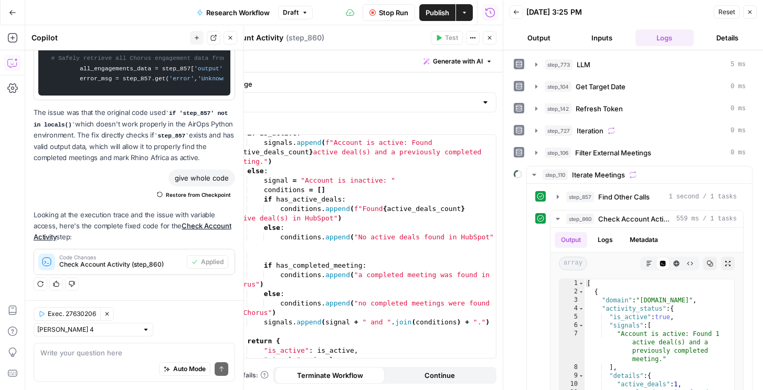
click at [433, 12] on span "Publish" at bounding box center [438, 12] width 24 height 10
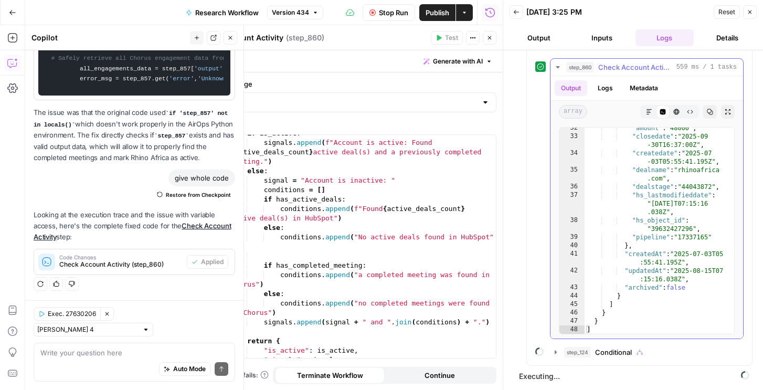
scroll to position [340, 0]
click at [440, 13] on span "Publish" at bounding box center [438, 12] width 24 height 10
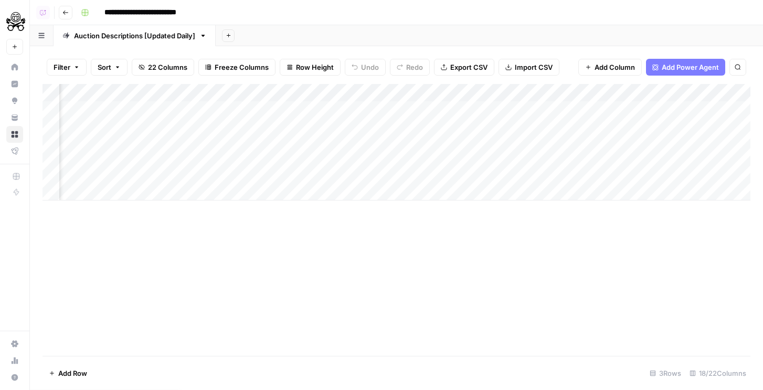
scroll to position [0, 988]
click at [291, 140] on div "Add Column" at bounding box center [397, 142] width 708 height 117
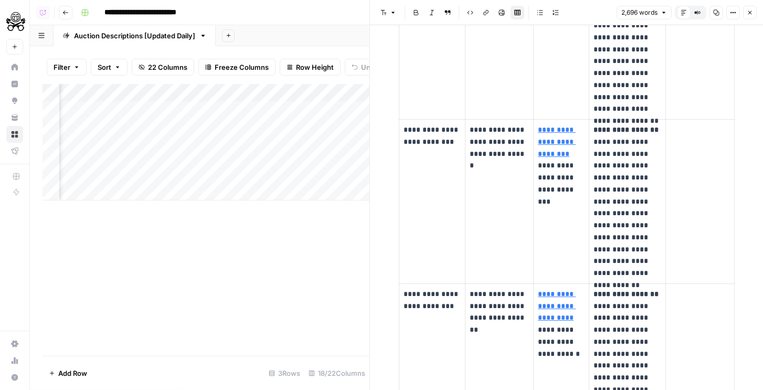
scroll to position [791, 0]
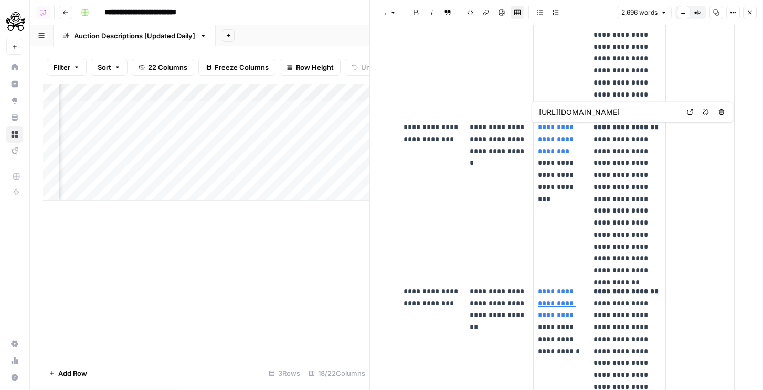
click at [542, 152] on link "**********" at bounding box center [557, 138] width 38 height 31
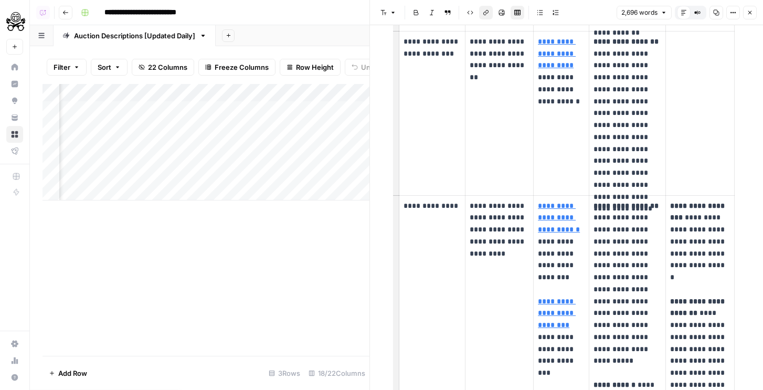
scroll to position [1053, 0]
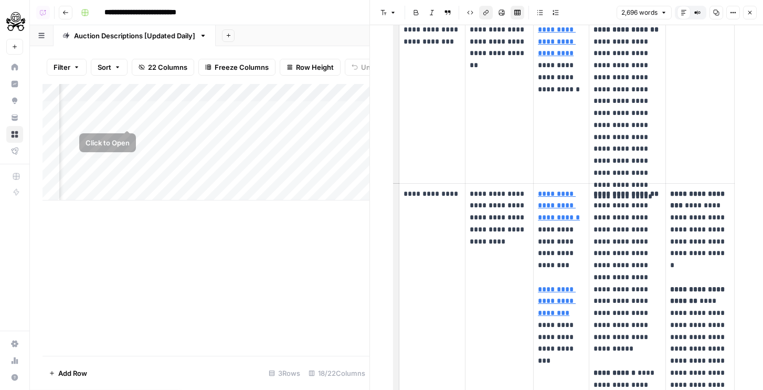
click at [130, 109] on div "Add Column" at bounding box center [206, 142] width 327 height 117
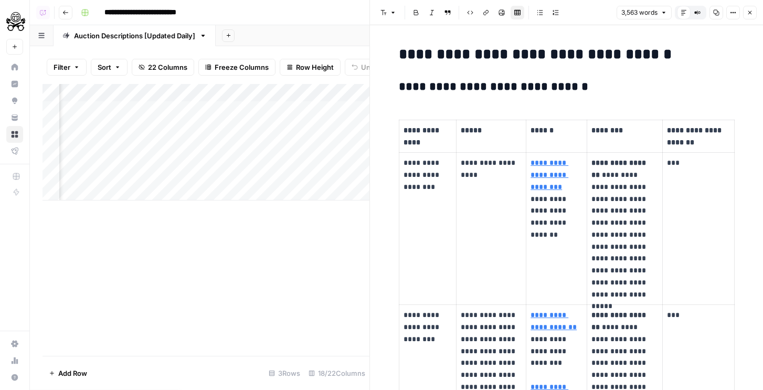
scroll to position [125, 0]
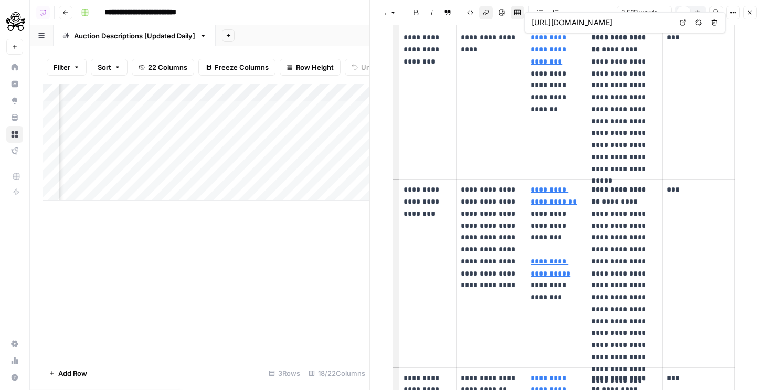
click at [550, 57] on link "**********" at bounding box center [550, 49] width 38 height 31
click at [470, 270] on p "**********" at bounding box center [491, 244] width 61 height 120
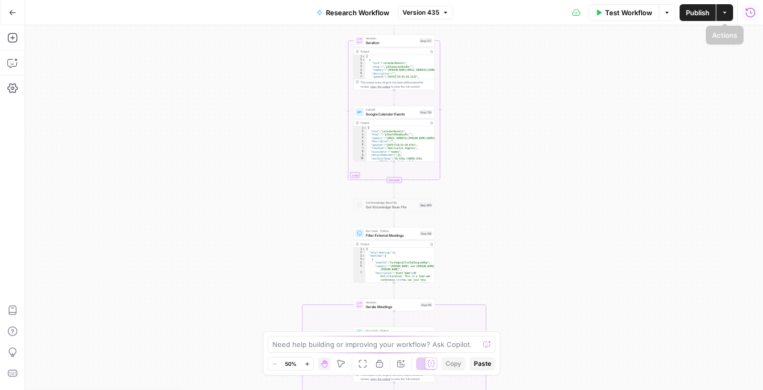
click at [749, 14] on icon "button" at bounding box center [750, 12] width 10 height 10
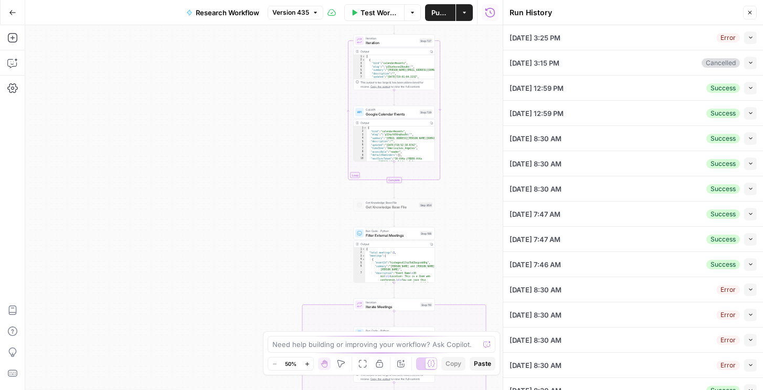
click at [747, 40] on button "Collapse" at bounding box center [750, 37] width 13 height 13
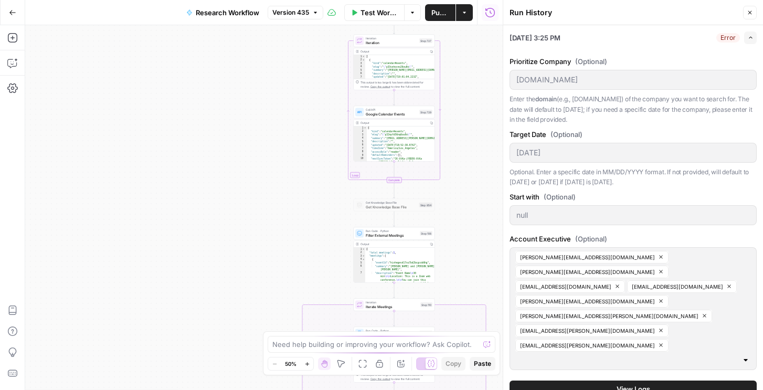
click at [617, 384] on span "View Logs" at bounding box center [634, 389] width 34 height 10
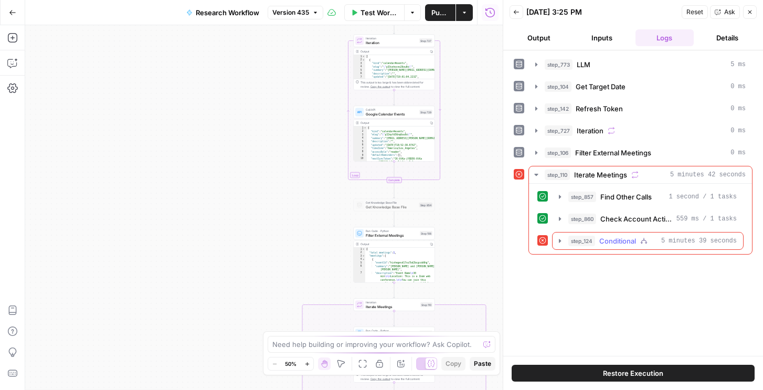
click at [620, 245] on span "Conditional" at bounding box center [617, 241] width 37 height 10
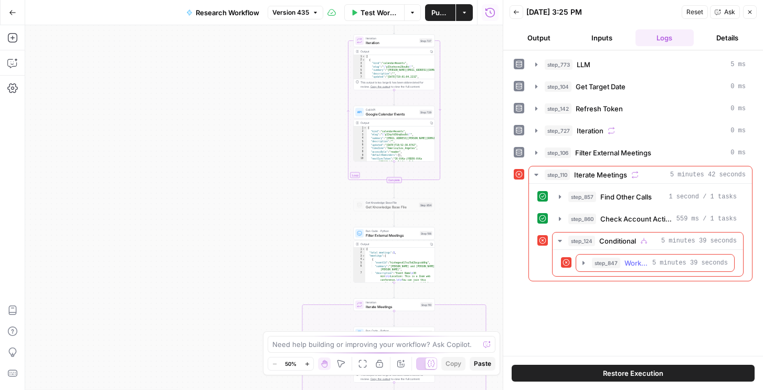
click at [616, 268] on span "step_847" at bounding box center [606, 263] width 28 height 10
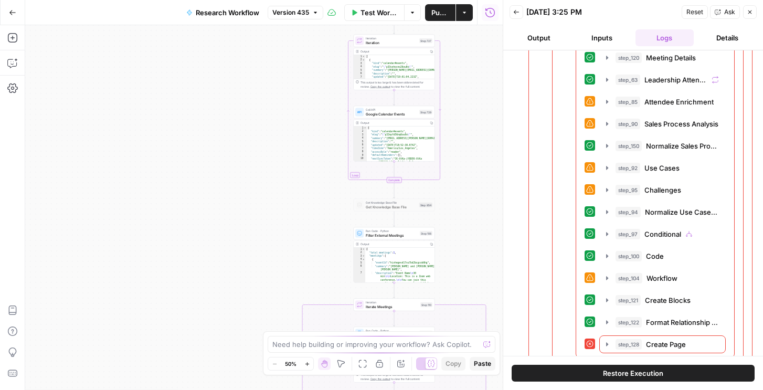
scroll to position [663, 0]
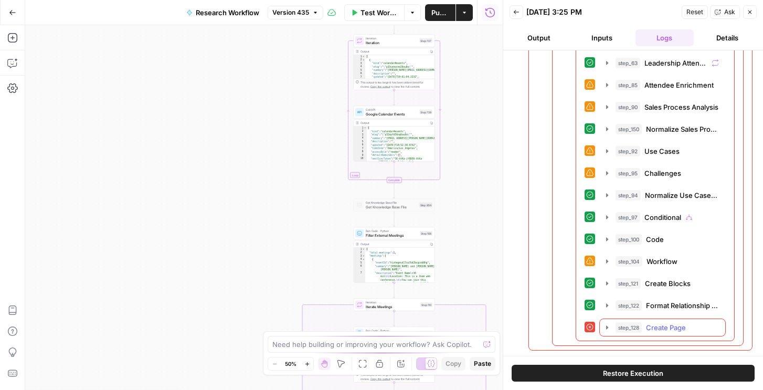
click at [642, 327] on div "step_128 Create Page 776 ms" at bounding box center [667, 327] width 103 height 10
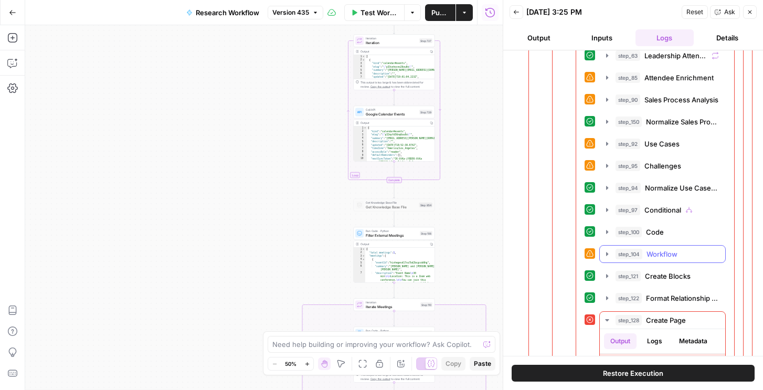
scroll to position [813, 0]
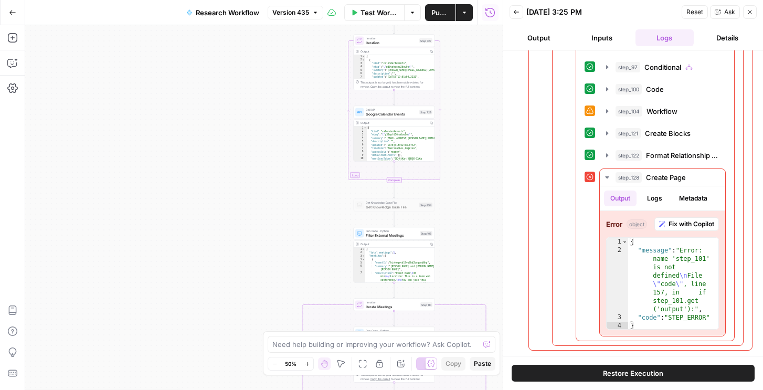
click at [647, 369] on span "Restore Execution" at bounding box center [633, 373] width 60 height 10
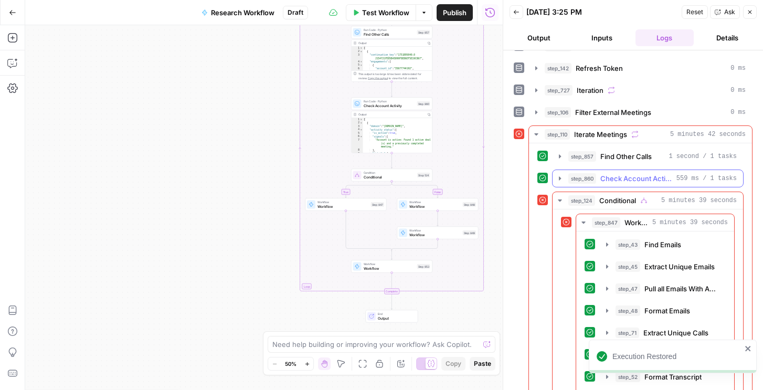
scroll to position [38, 0]
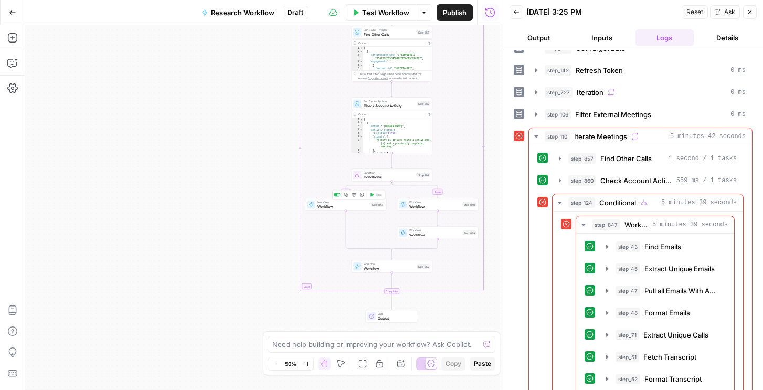
click at [367, 207] on span "Workflow" at bounding box center [342, 206] width 51 height 5
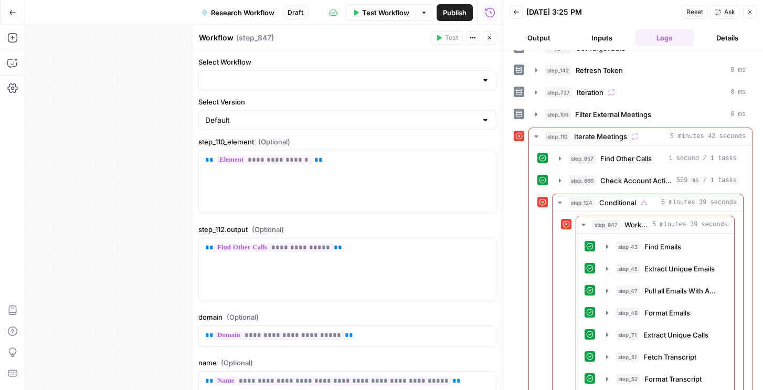
type input "Existing Deal"
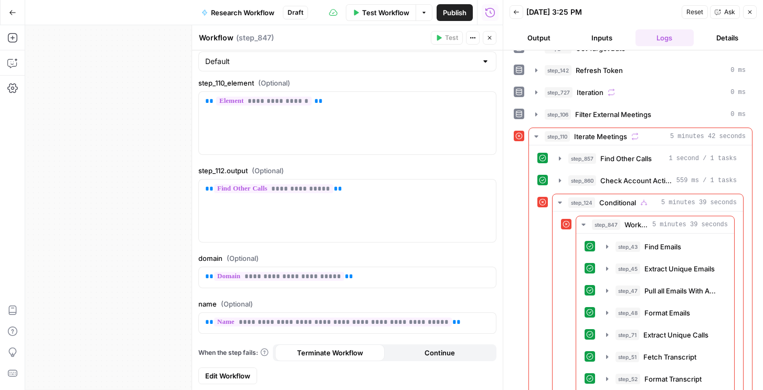
click at [230, 377] on span "Edit Workflow" at bounding box center [227, 375] width 45 height 10
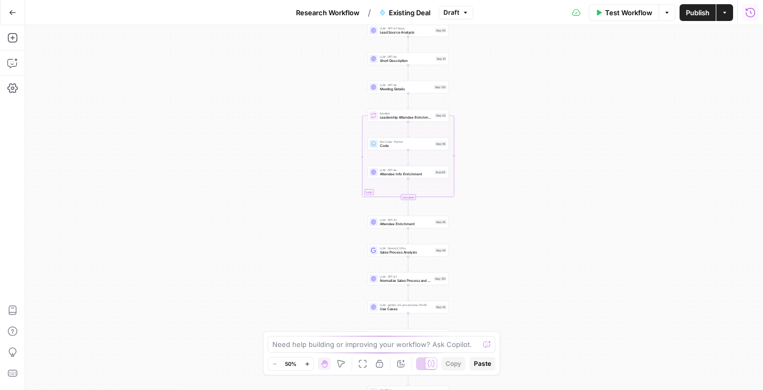
click at [748, 11] on icon "button" at bounding box center [750, 12] width 10 height 10
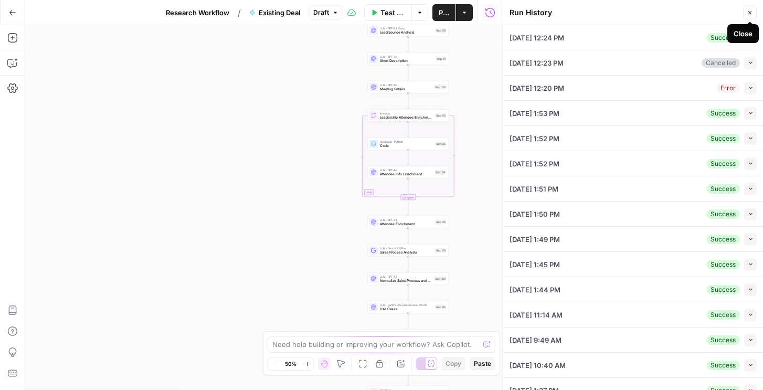
click at [748, 11] on icon "button" at bounding box center [750, 13] width 4 height 4
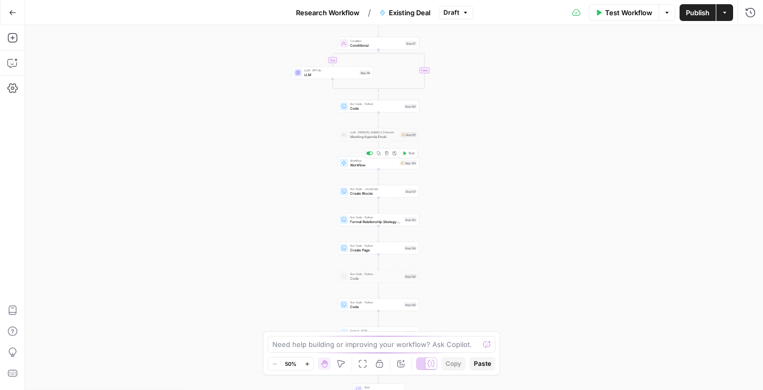
click at [397, 166] on div "Workflow Workflow Step 104 Copy step Delete step Add Note Test" at bounding box center [378, 162] width 77 height 9
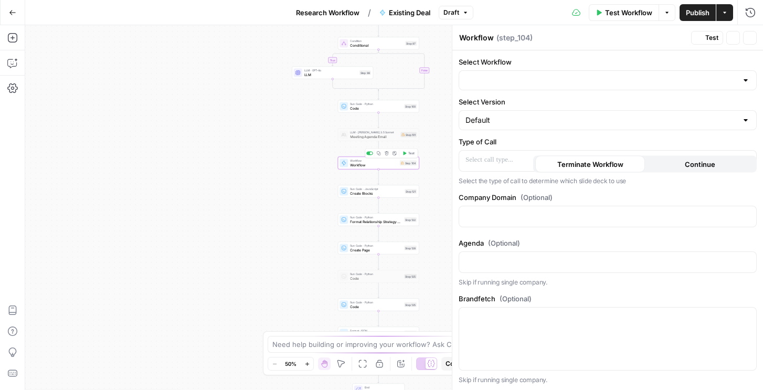
type input "Create Google Slide"
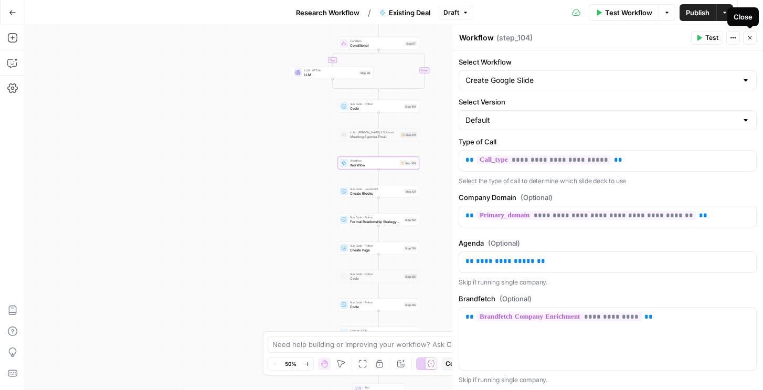
click at [750, 37] on icon "button" at bounding box center [750, 38] width 4 height 4
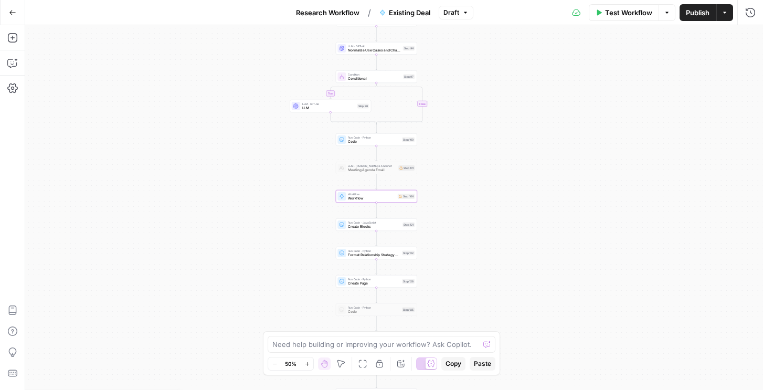
click at [402, 286] on div "Run Code · Python Create Page Step 128 Copy step Delete step Add Note Test" at bounding box center [376, 281] width 81 height 13
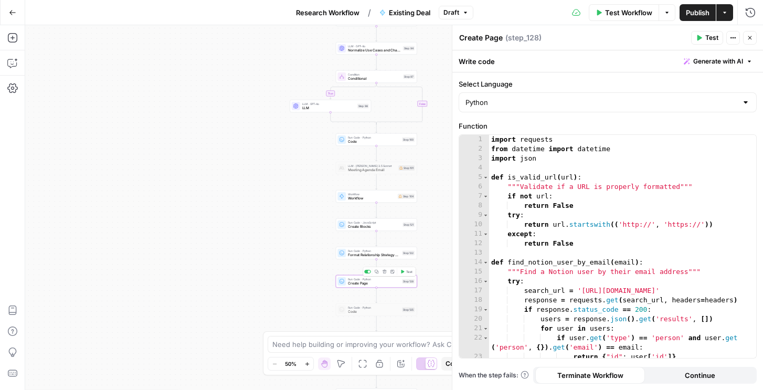
type textarea "**********"
click at [538, 262] on div "import requests from datetime import datetime import json def is_valid_url ( ur…" at bounding box center [622, 256] width 267 height 242
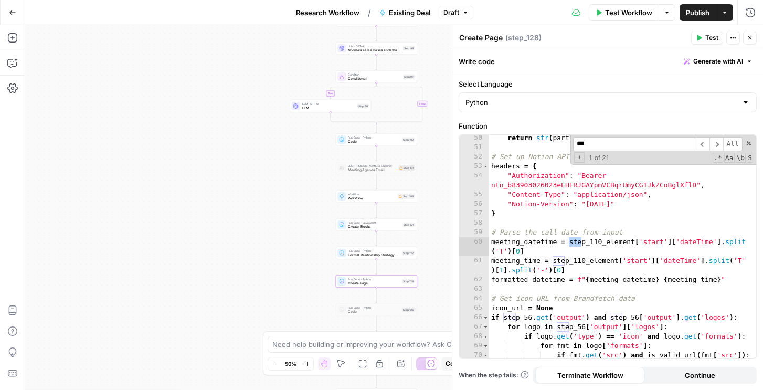
scroll to position [512, 0]
type input "***"
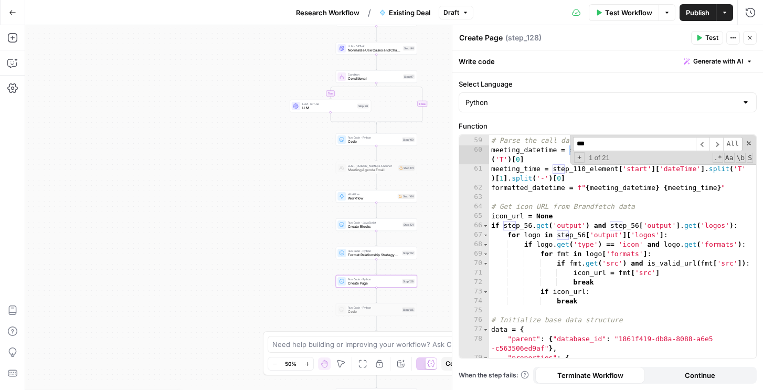
scroll to position [603, 0]
type textarea "**********"
click at [529, 188] on div "# Parse the call date from input meeting_datetime = step_110_element [ 'start' …" at bounding box center [622, 247] width 267 height 242
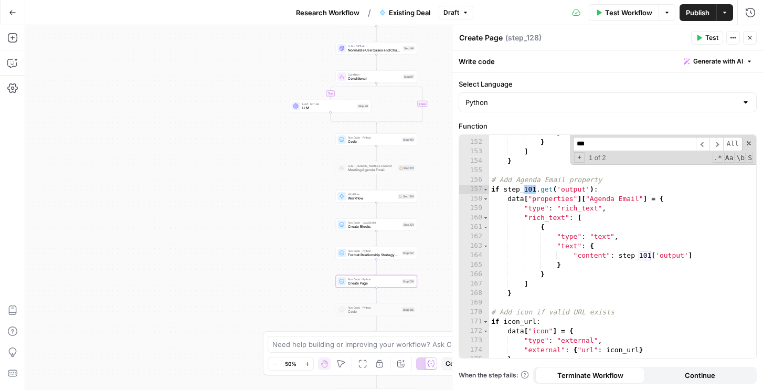
scroll to position [1565, 0]
type input "***"
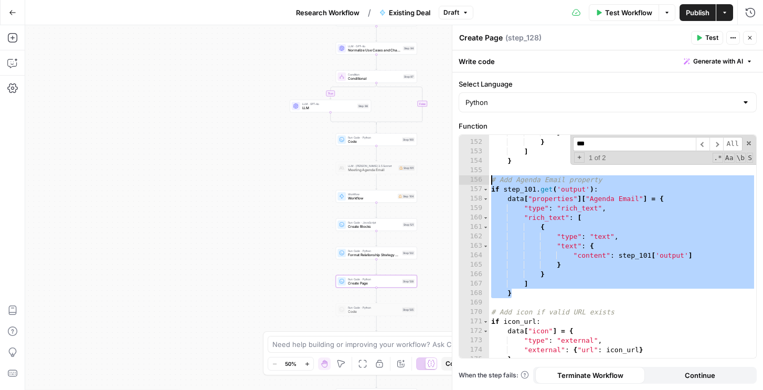
drag, startPoint x: 526, startPoint y: 295, endPoint x: 480, endPoint y: 175, distance: 128.4
click at [480, 175] on div "* 151 152 153 154 155 156 157 158 159 160 161 162 163 164 165 166 167 168 169 1…" at bounding box center [607, 246] width 297 height 223
type textarea "**********"
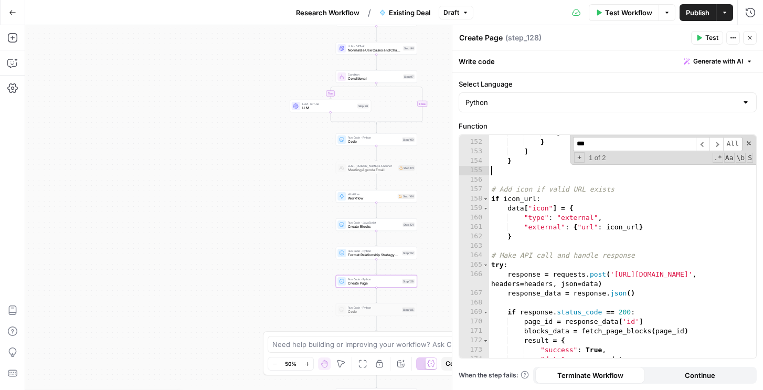
type textarea "*"
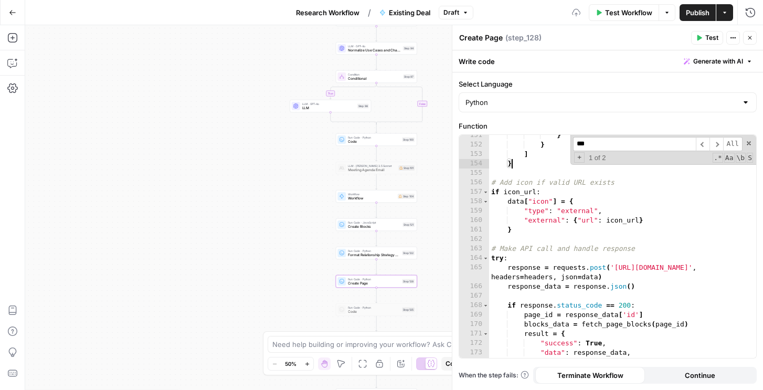
scroll to position [1562, 0]
click at [641, 144] on input "***" at bounding box center [634, 144] width 123 height 14
type input "***"
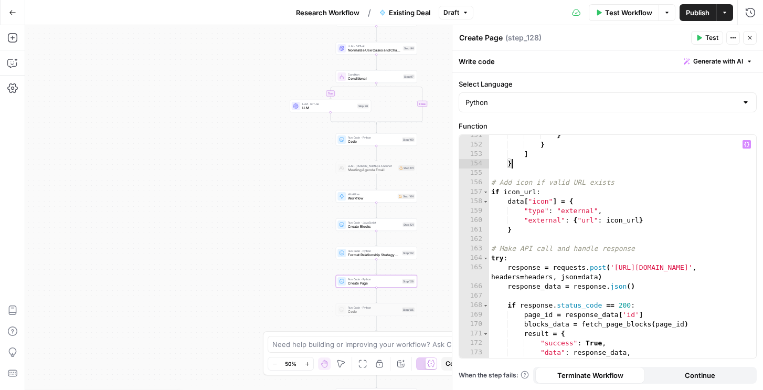
click at [692, 17] on span "Publish" at bounding box center [698, 12] width 24 height 10
click at [341, 18] on button "Research Workflow" at bounding box center [328, 12] width 76 height 17
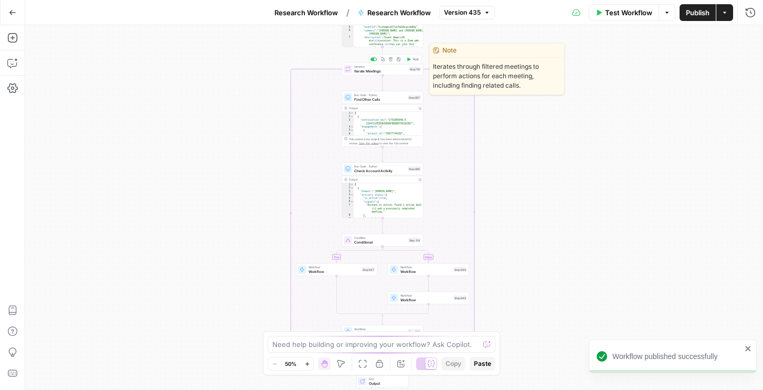
click at [414, 59] on span "Test" at bounding box center [415, 59] width 6 height 5
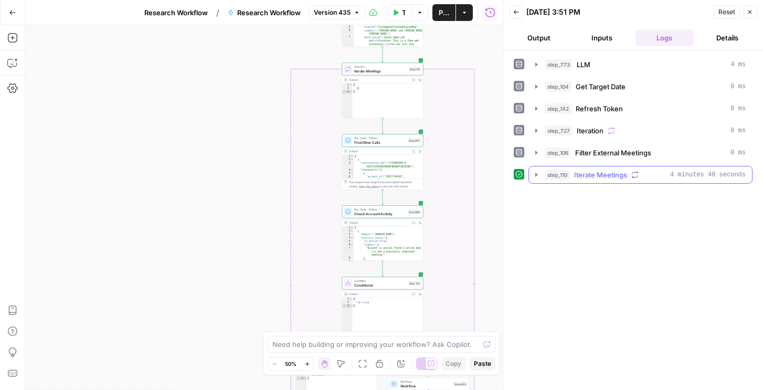
click at [569, 173] on span "step_110" at bounding box center [557, 175] width 25 height 10
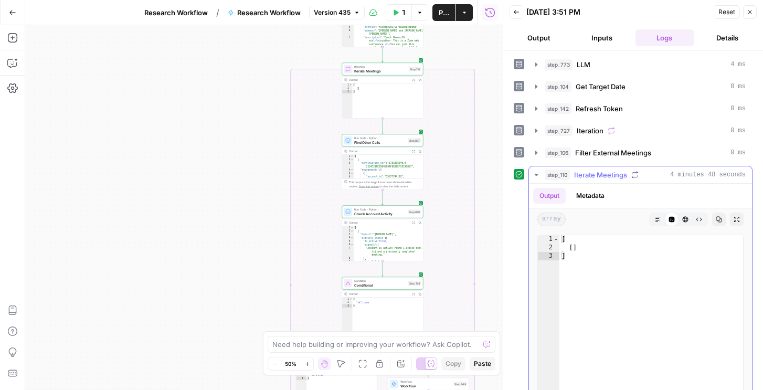
click at [548, 173] on span "step_110" at bounding box center [557, 175] width 25 height 10
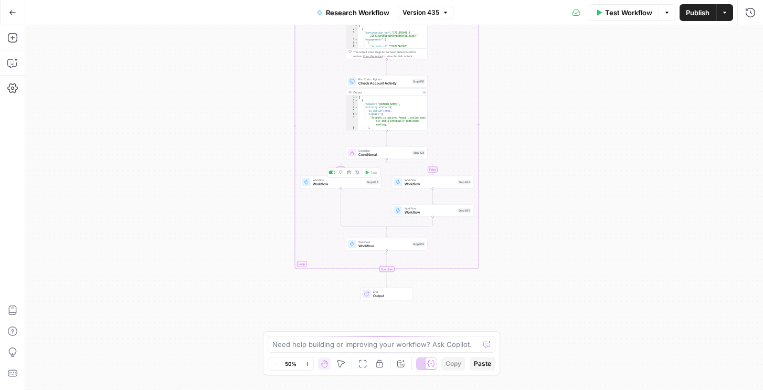
click at [343, 185] on span "Workflow" at bounding box center [338, 184] width 51 height 5
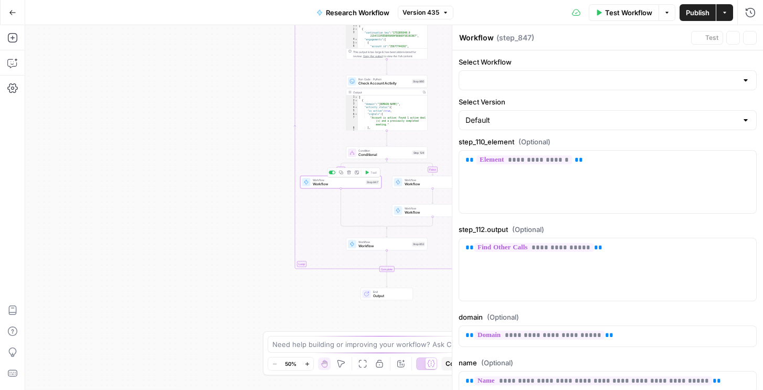
type input "Existing Deal"
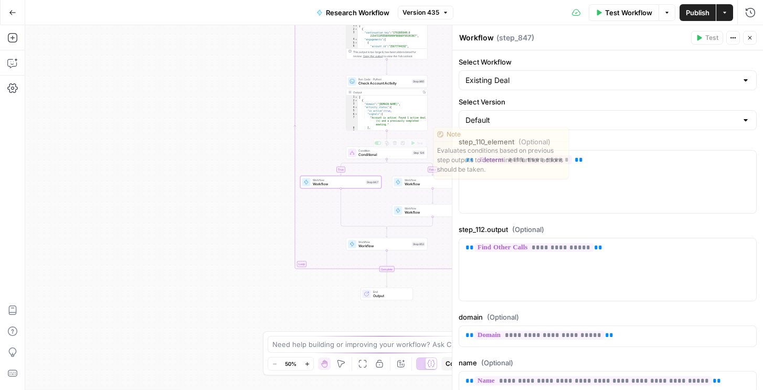
scroll to position [59, 0]
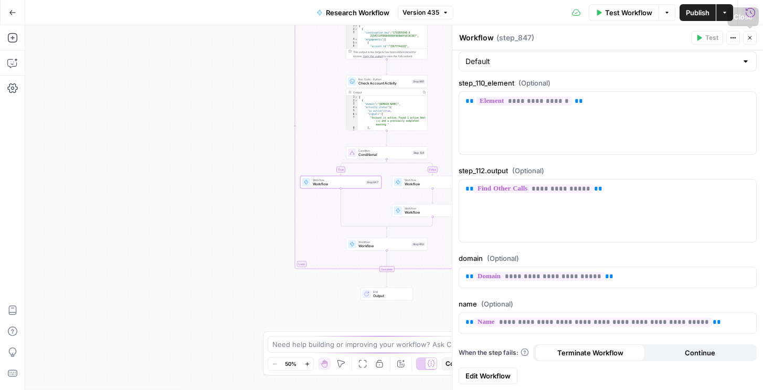
drag, startPoint x: 749, startPoint y: 4, endPoint x: 749, endPoint y: 15, distance: 11.0
click at [749, 15] on icon "button" at bounding box center [750, 12] width 10 height 10
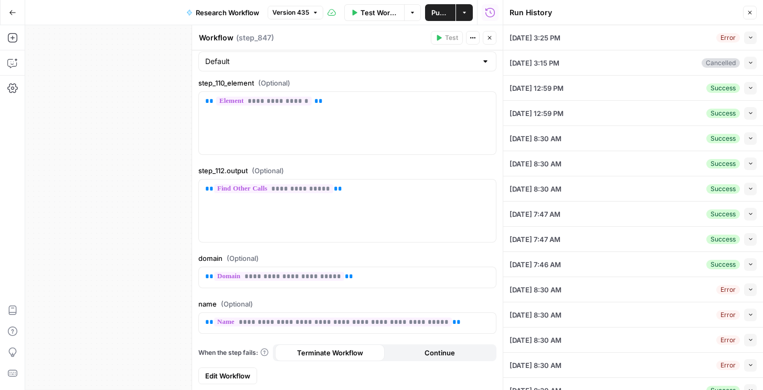
click at [749, 40] on button "Collapse" at bounding box center [750, 37] width 13 height 13
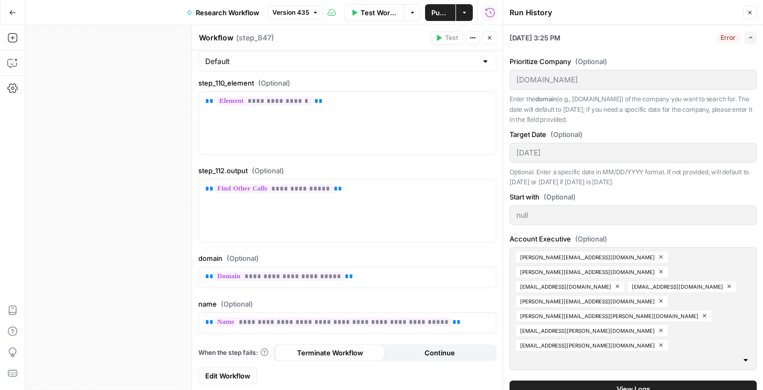
click at [620, 342] on div "Prioritize Company (Optional) rhinoafrica.com Enter the domain (e.g., airops.co…" at bounding box center [633, 227] width 247 height 354
click at [620, 338] on div "Prioritize Company (Optional) rhinoafrica.com Enter the domain (e.g., airops.co…" at bounding box center [633, 227] width 247 height 354
click at [618, 384] on span "View Logs" at bounding box center [634, 389] width 34 height 10
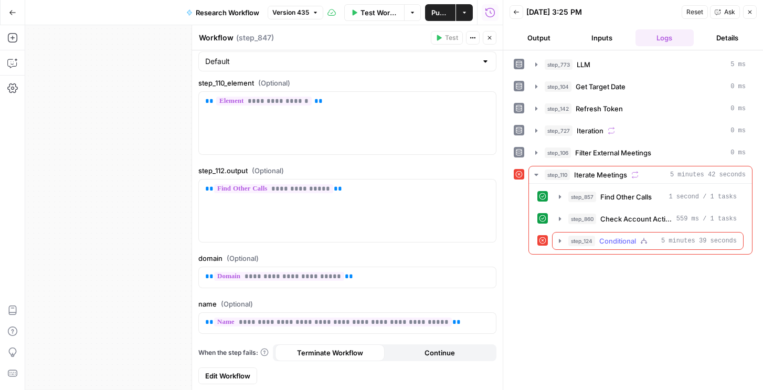
click at [626, 236] on span "Conditional" at bounding box center [617, 241] width 37 height 10
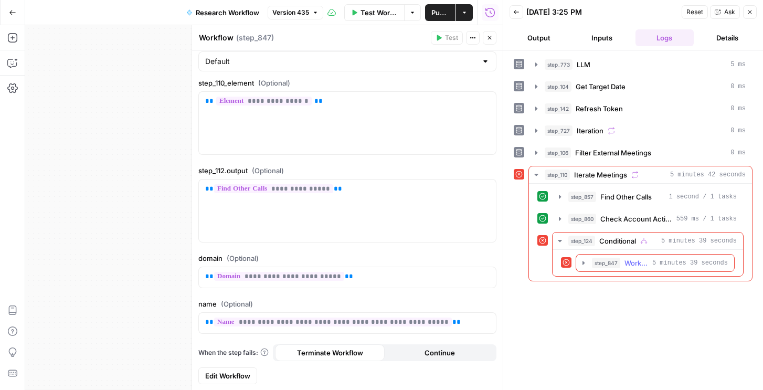
click at [612, 263] on span "step_847" at bounding box center [606, 263] width 28 height 10
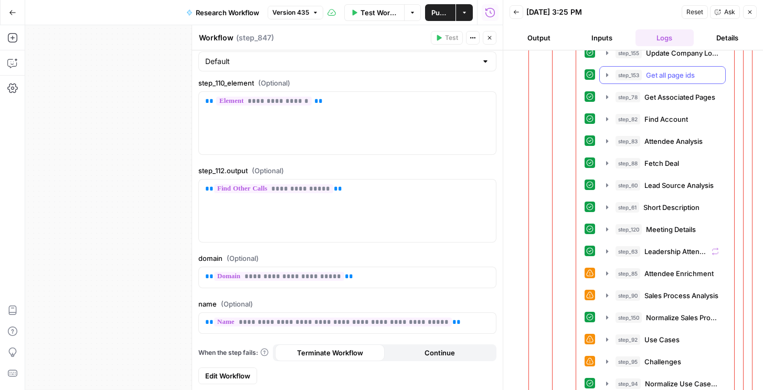
scroll to position [629, 0]
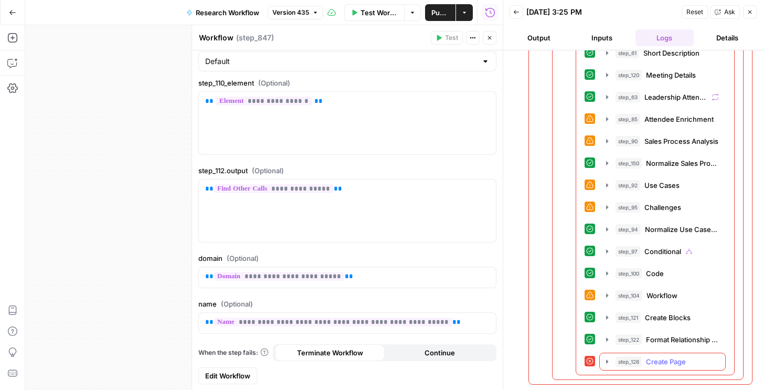
click at [639, 359] on span "step_128" at bounding box center [629, 361] width 26 height 10
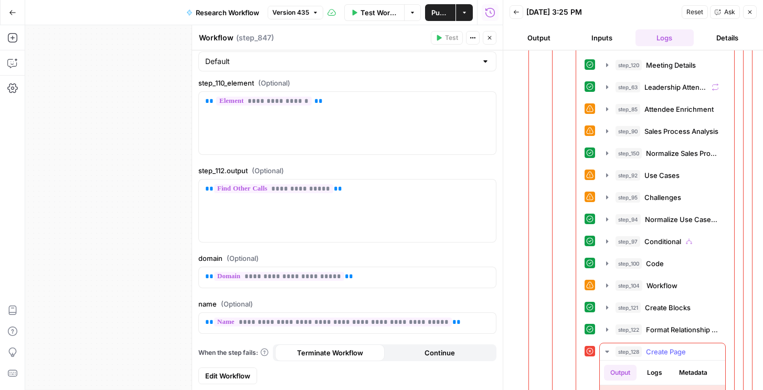
scroll to position [779, 0]
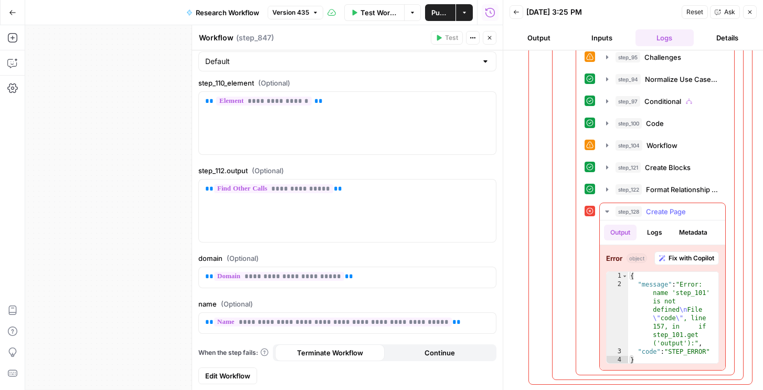
click at [659, 321] on div "{ "message" : "Error: name 'step_101' is not defined \n File \" code \" , line …" at bounding box center [673, 326] width 90 height 109
type textarea "**********"
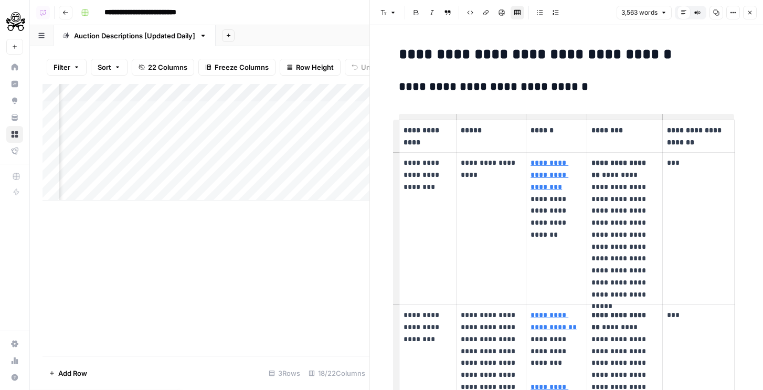
scroll to position [125, 0]
